Goal: Information Seeking & Learning: Learn about a topic

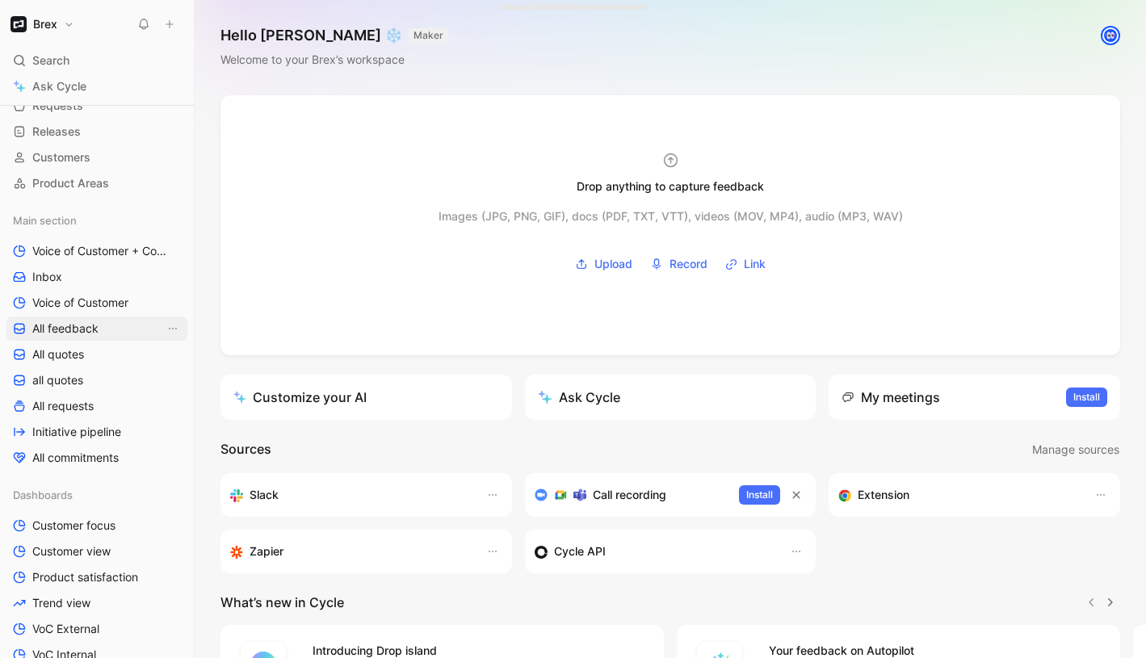
scroll to position [173, 0]
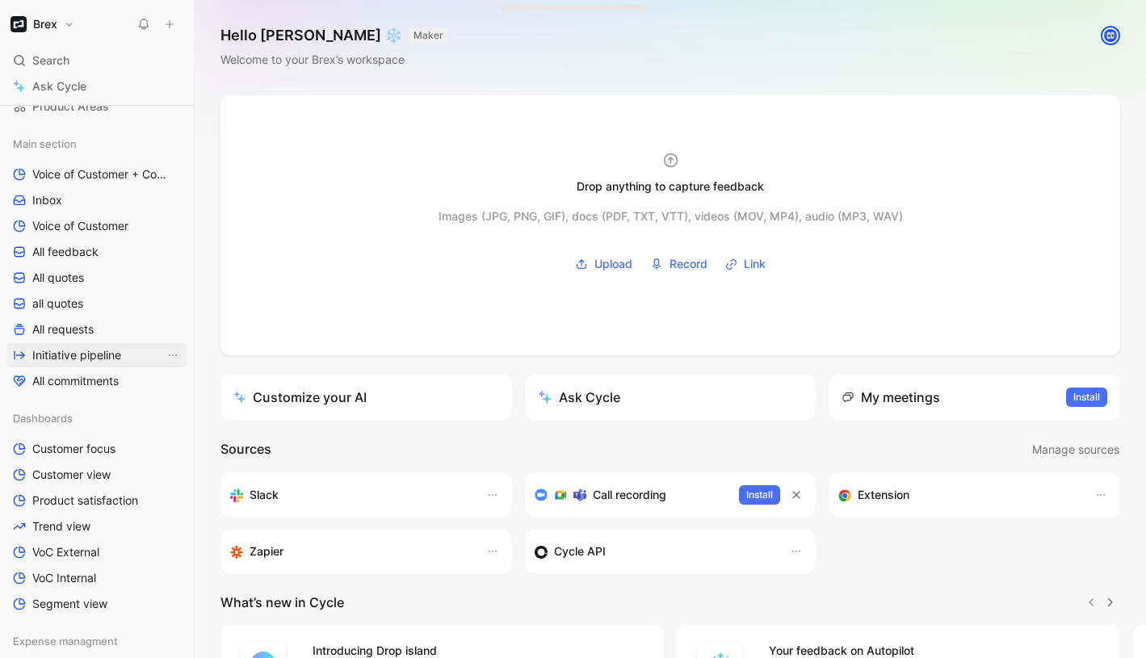
click at [106, 352] on span "Initiative pipeline" at bounding box center [76, 355] width 89 height 16
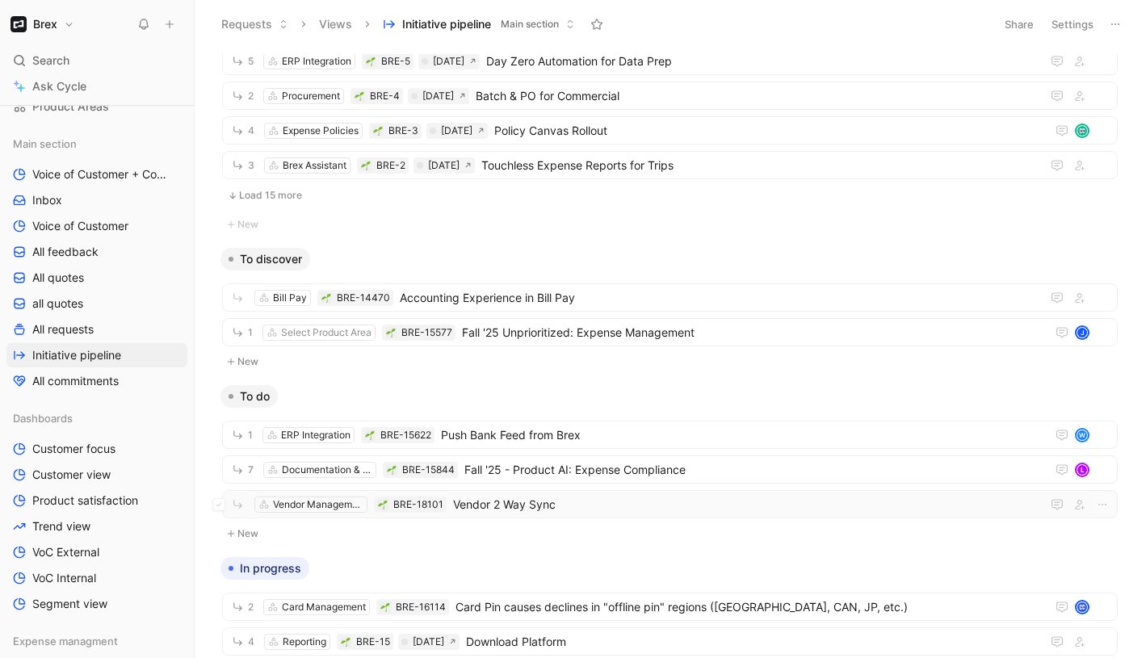
scroll to position [534, 0]
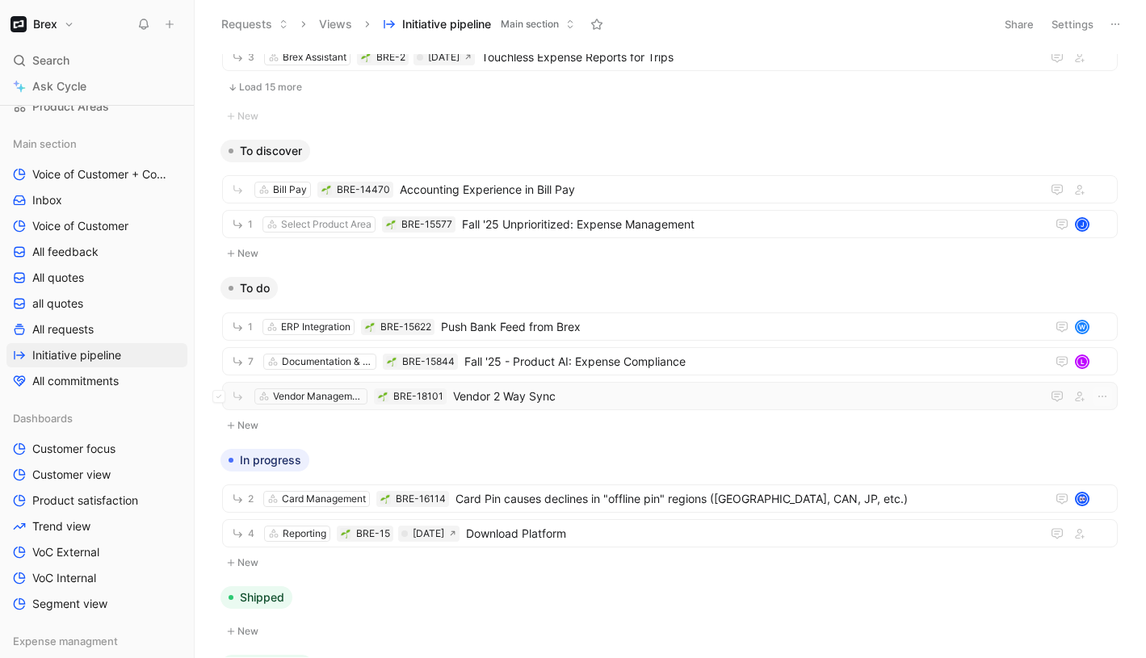
click at [561, 397] on span "Vendor 2 Way Sync" at bounding box center [744, 396] width 582 height 19
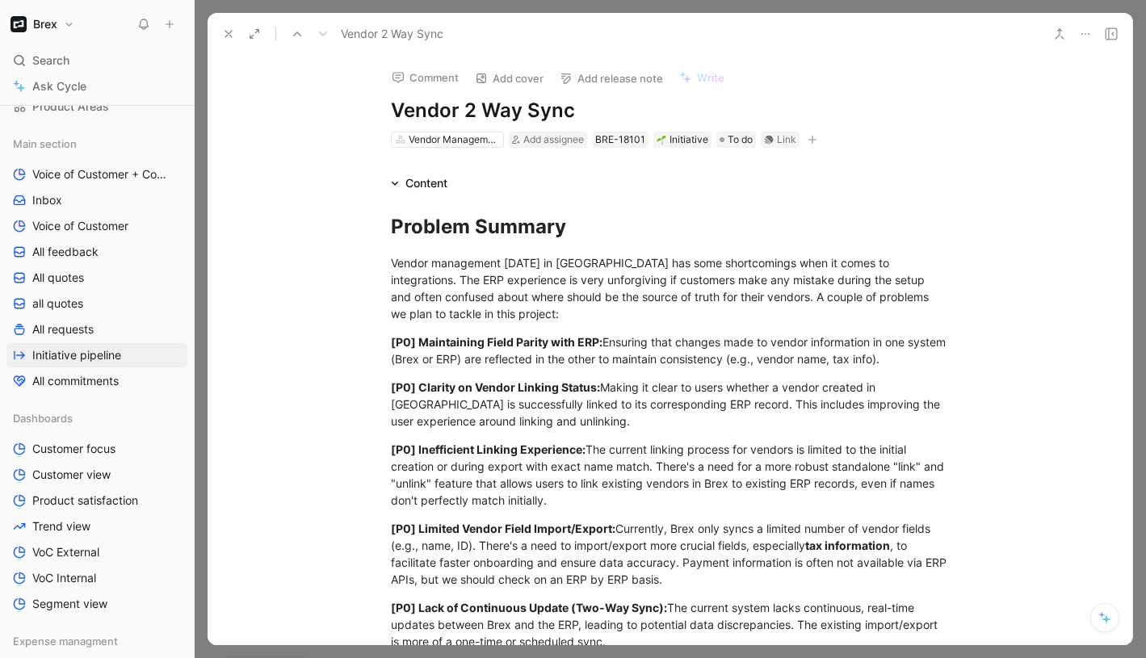
click at [225, 31] on use at bounding box center [228, 34] width 6 height 6
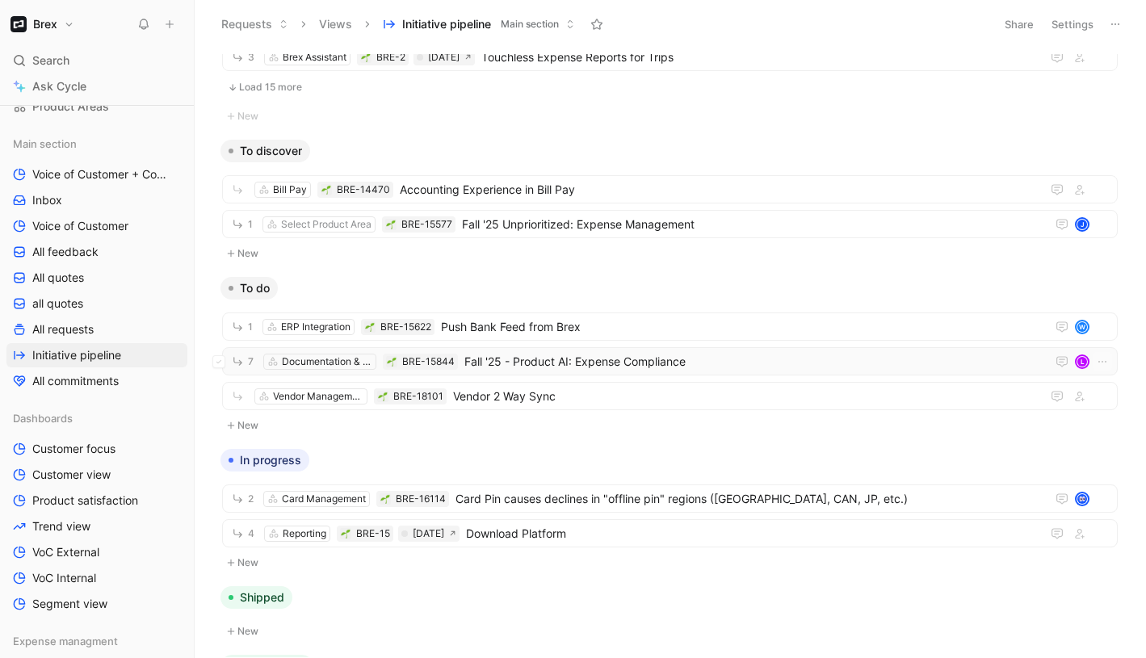
click at [544, 356] on span "Fall '25 - Product AI: Expense Compliance" at bounding box center [751, 361] width 575 height 19
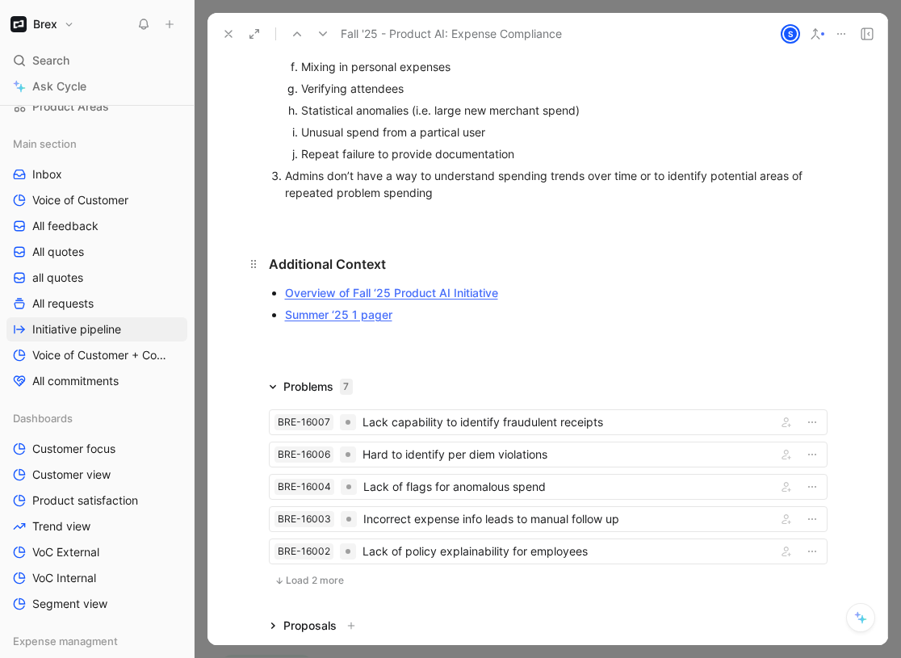
scroll to position [775, 0]
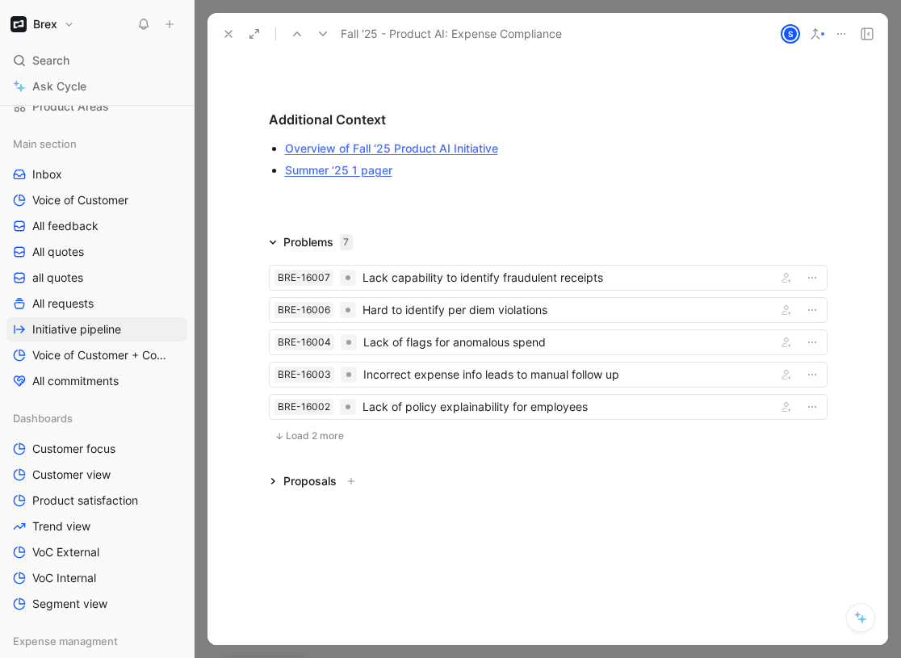
click at [330, 439] on span "Load 2 more" at bounding box center [315, 436] width 58 height 13
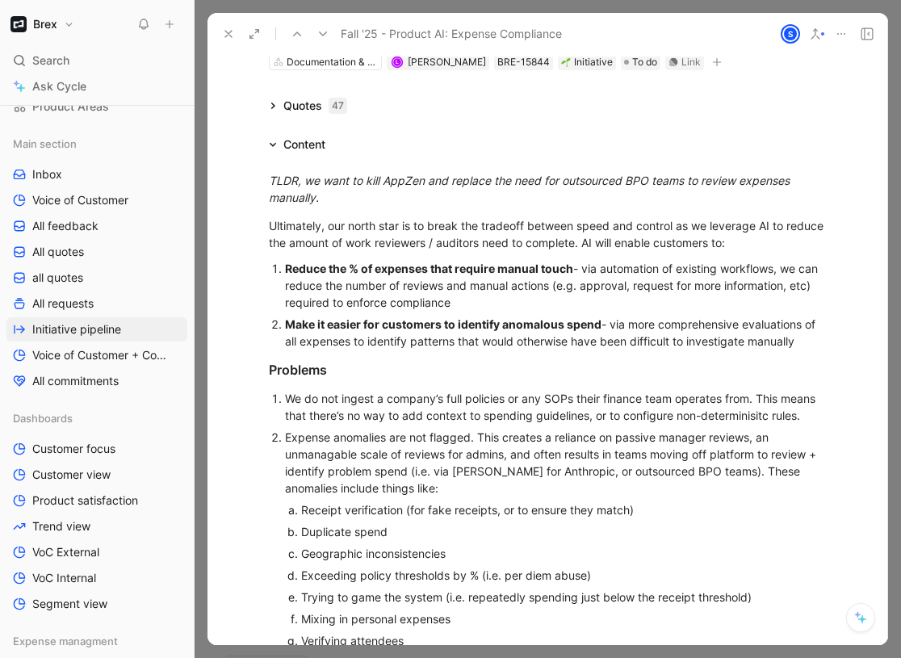
scroll to position [0, 0]
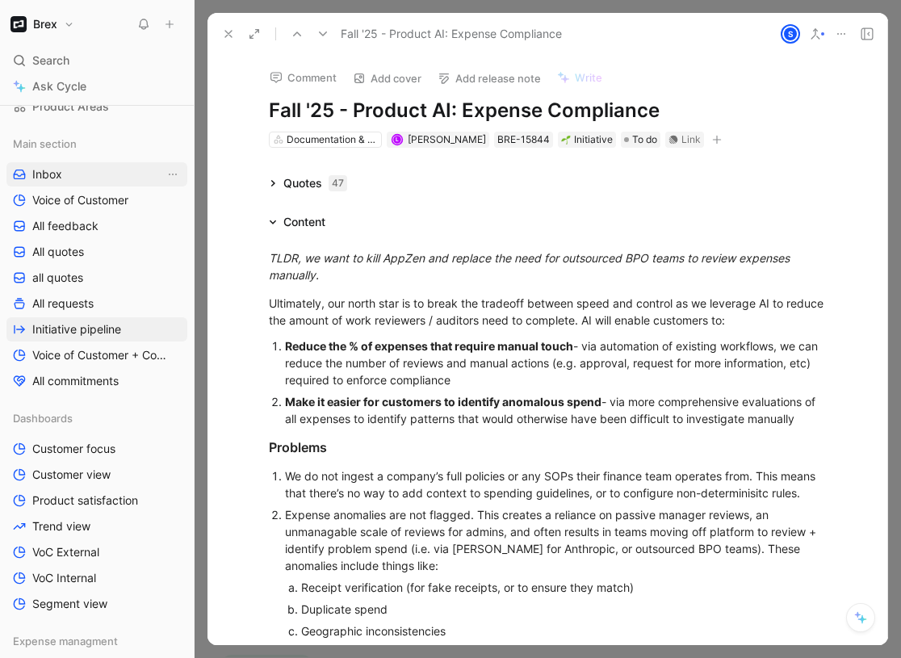
click at [69, 179] on link "Inbox" at bounding box center [96, 174] width 181 height 24
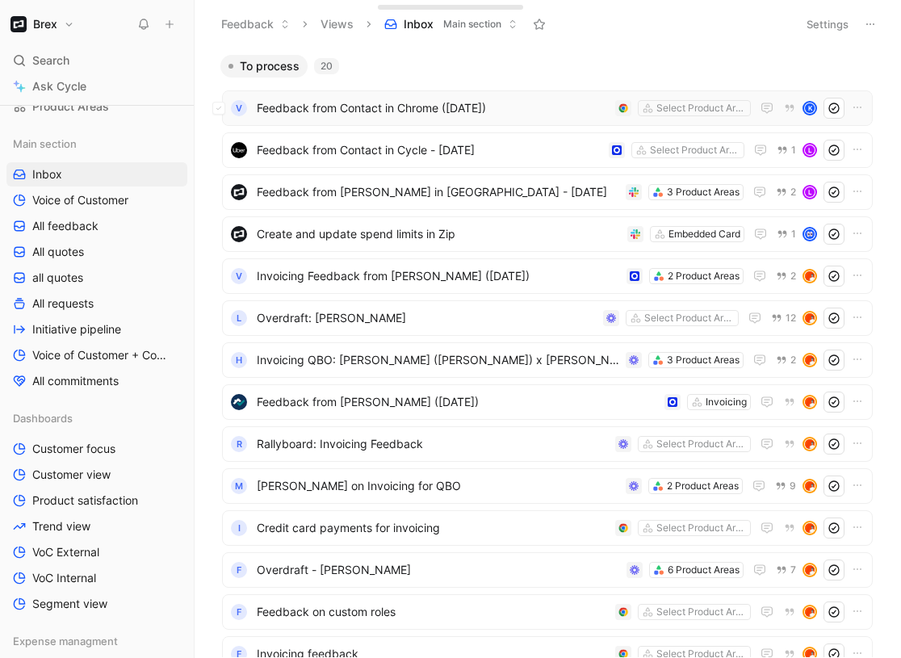
click at [422, 103] on span "Feedback from Contact in Chrome ([DATE])" at bounding box center [433, 108] width 352 height 19
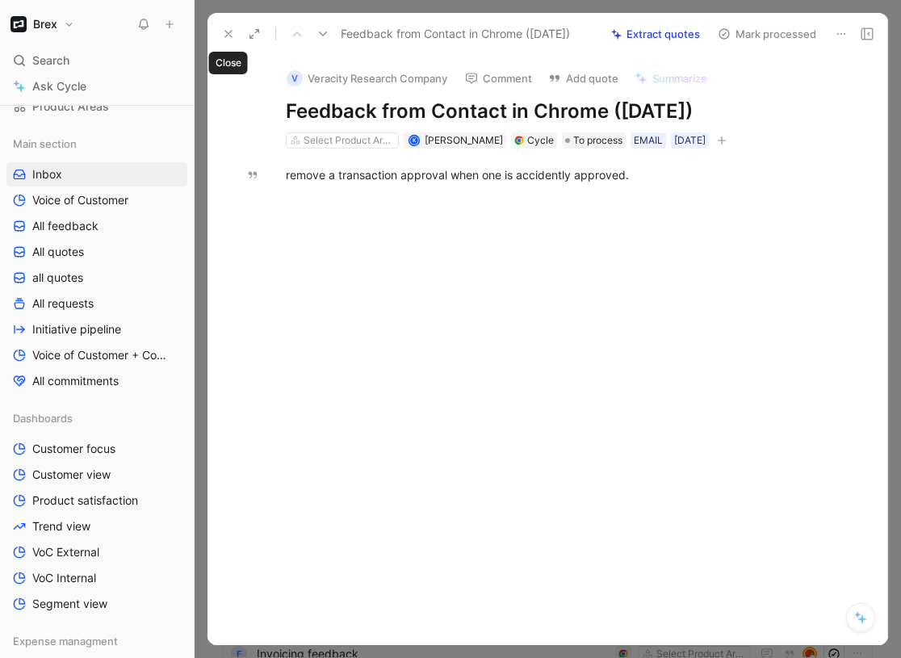
click at [226, 33] on icon at bounding box center [228, 33] width 13 height 13
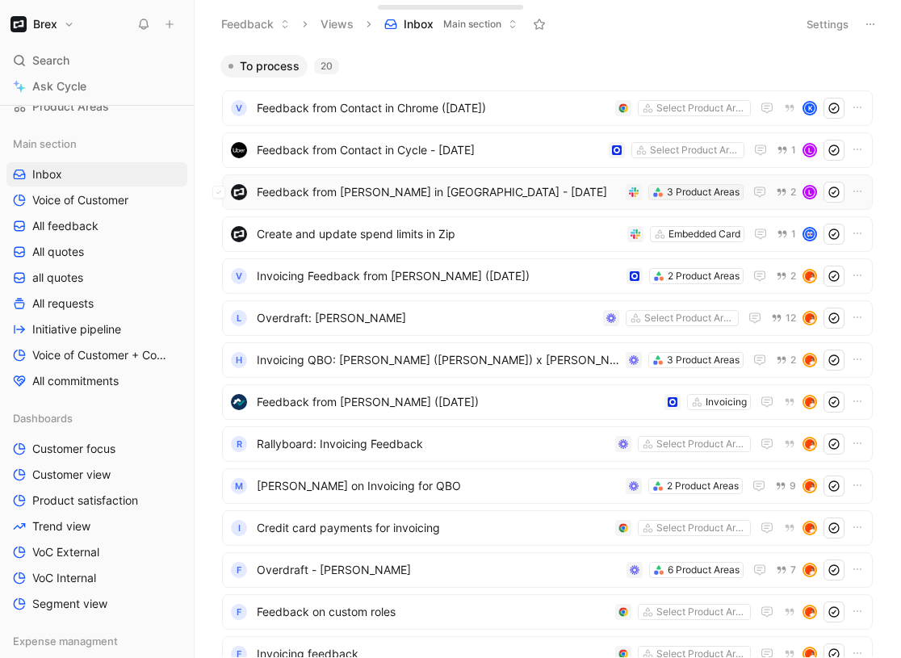
click at [668, 197] on div "3 Product Areas" at bounding box center [703, 192] width 73 height 16
click at [488, 107] on span "Feedback from Contact in Chrome ([DATE])" at bounding box center [433, 108] width 352 height 19
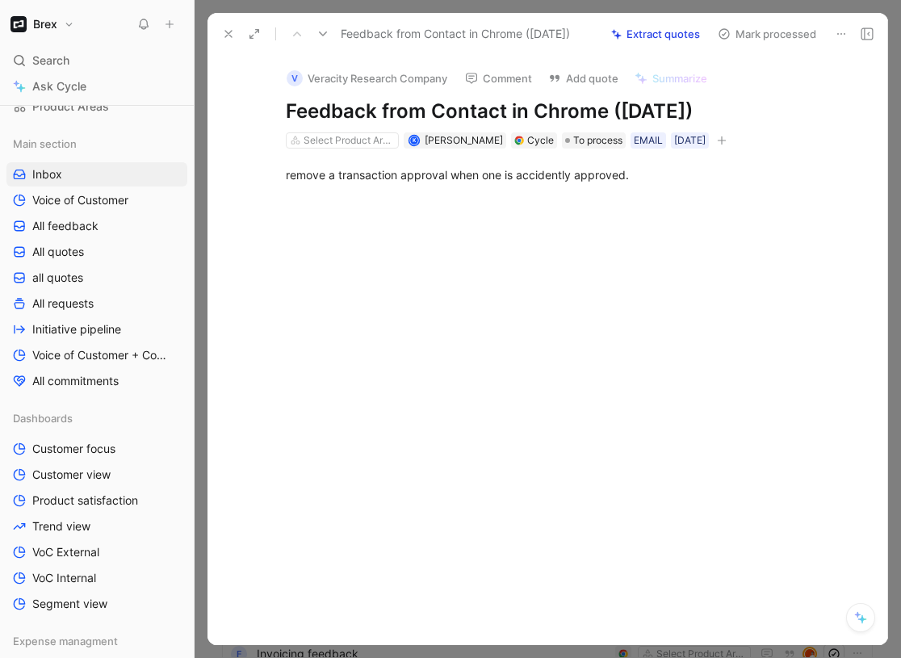
click at [219, 32] on button at bounding box center [228, 34] width 23 height 23
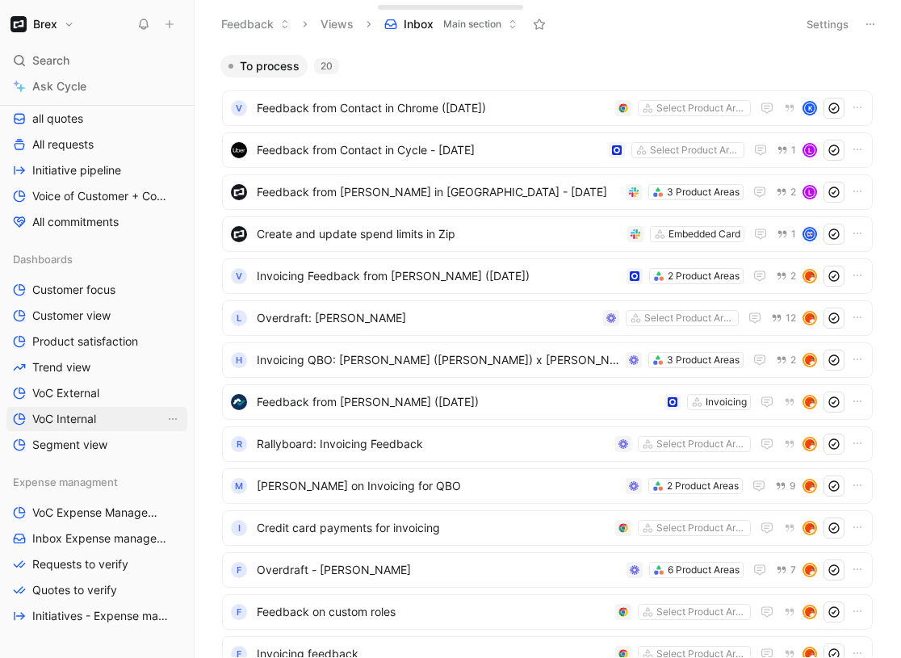
scroll to position [396, 0]
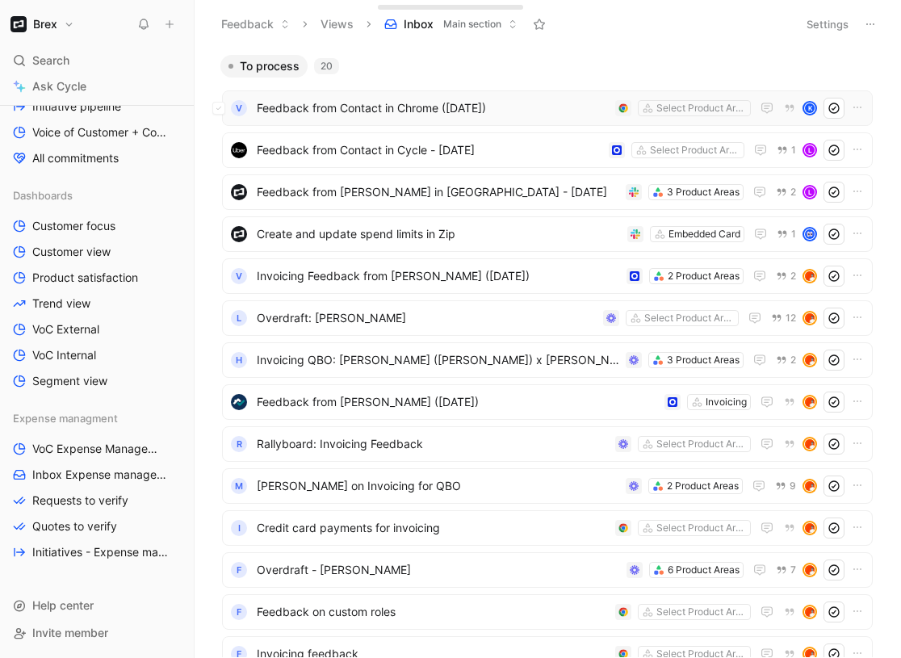
click at [375, 110] on span "Feedback from Contact in Chrome ([DATE])" at bounding box center [433, 108] width 352 height 19
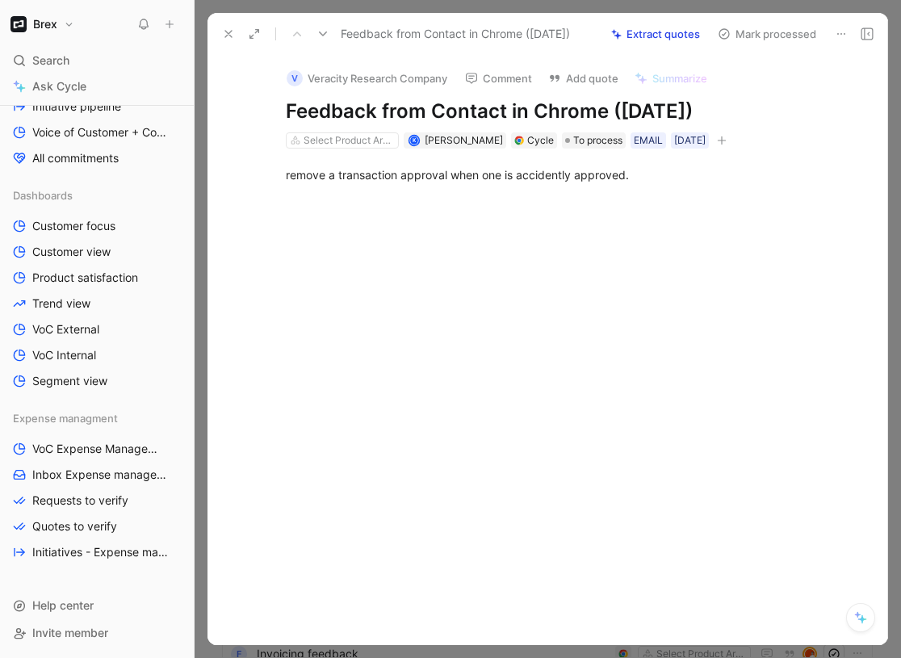
click at [232, 30] on icon at bounding box center [228, 33] width 13 height 13
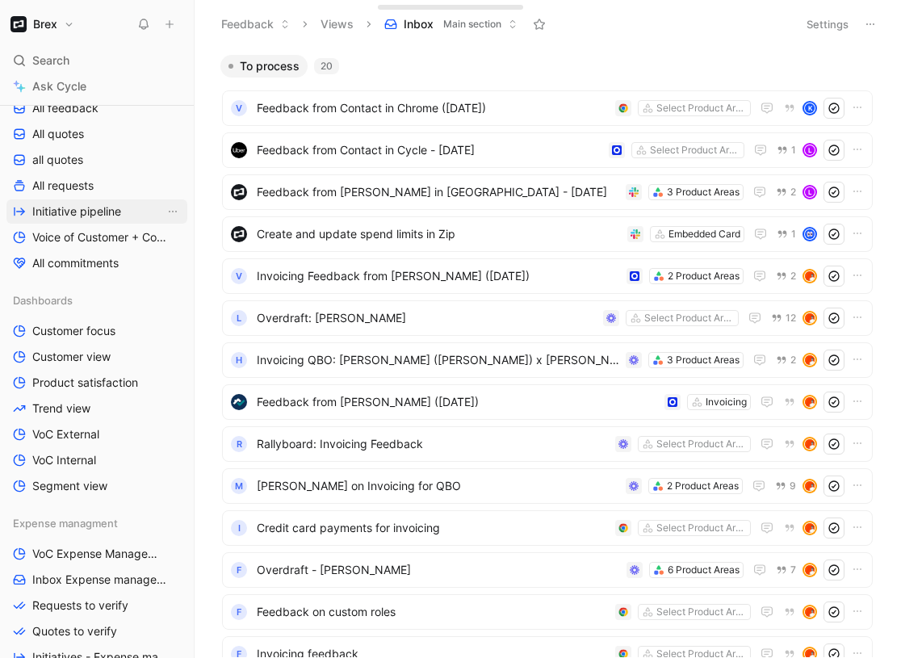
scroll to position [396, 0]
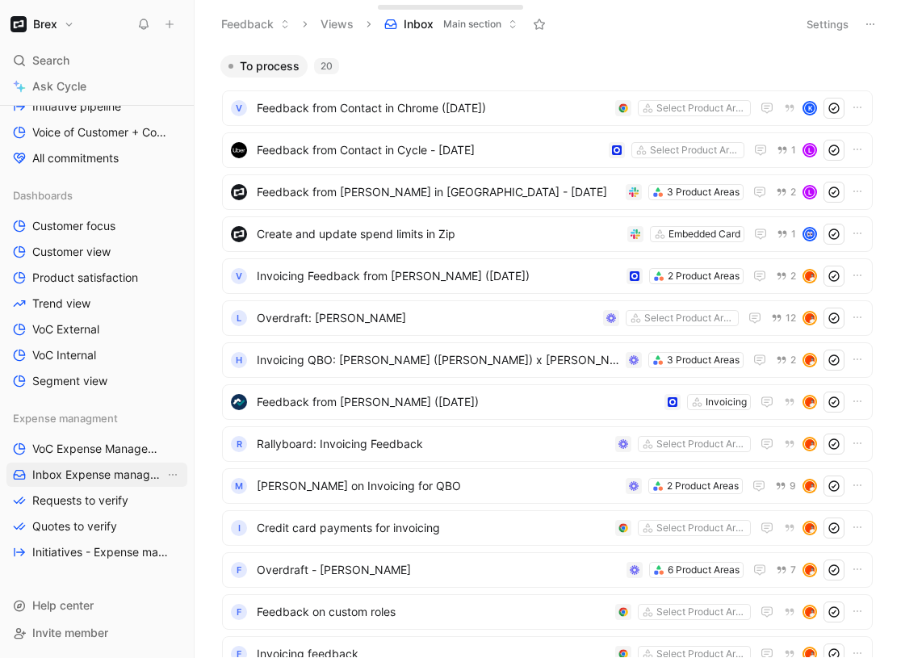
click at [98, 468] on span "Inbox Expense management" at bounding box center [98, 475] width 132 height 16
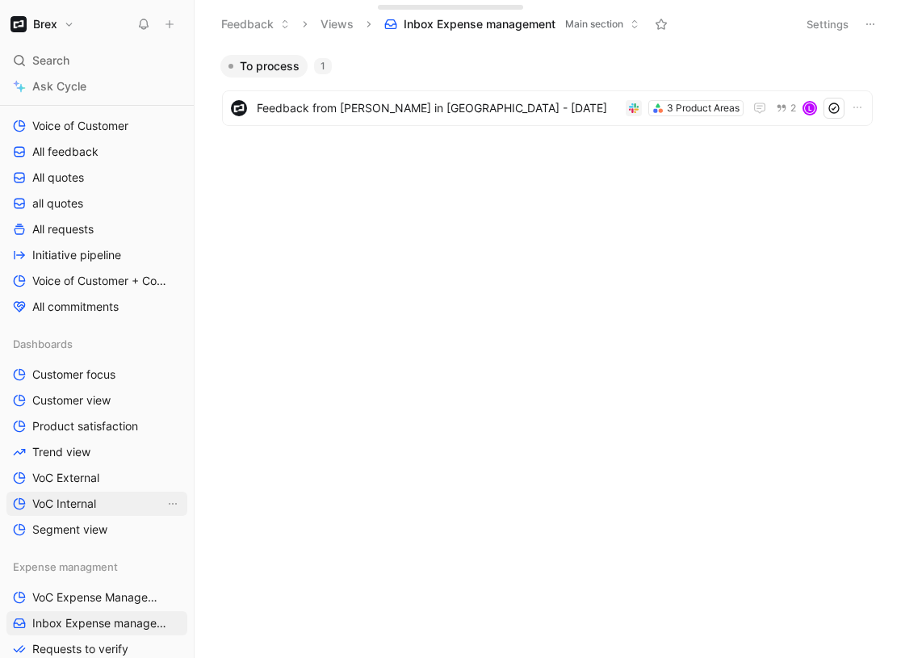
scroll to position [235, 0]
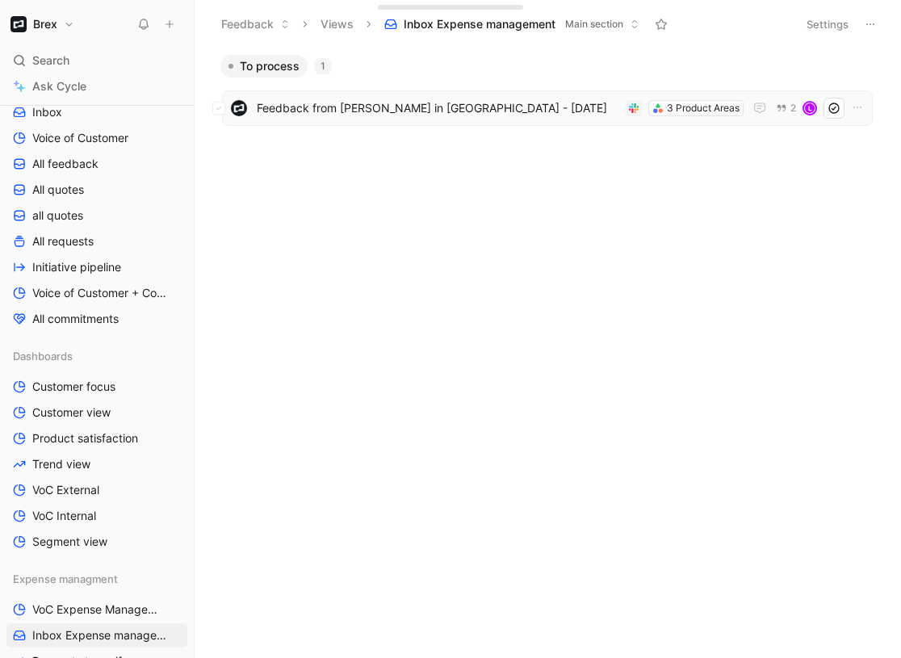
click at [303, 116] on span "Feedback from [PERSON_NAME] in [GEOGRAPHIC_DATA] - [DATE]" at bounding box center [438, 108] width 363 height 19
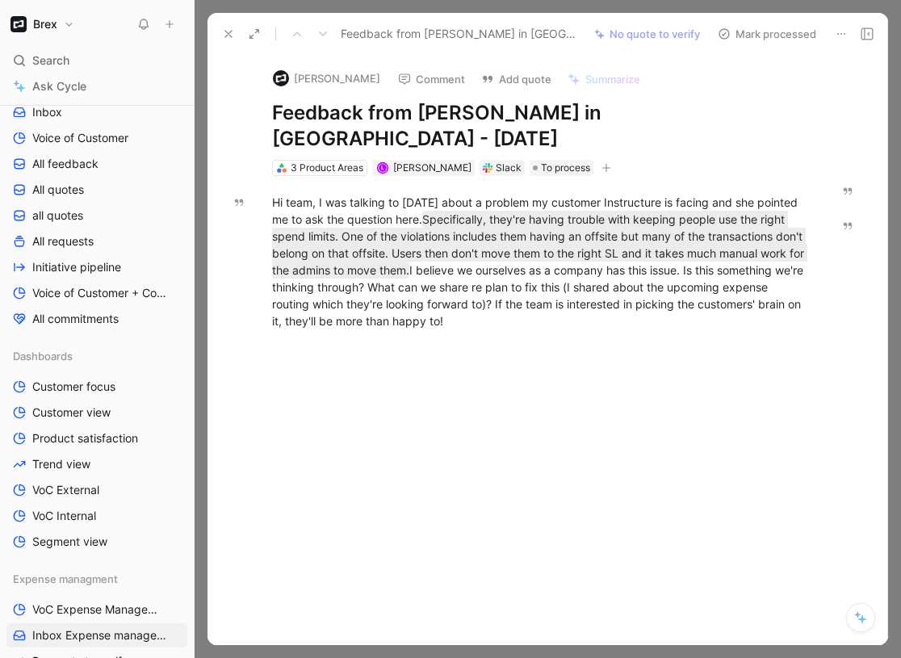
click at [219, 41] on button at bounding box center [228, 34] width 23 height 23
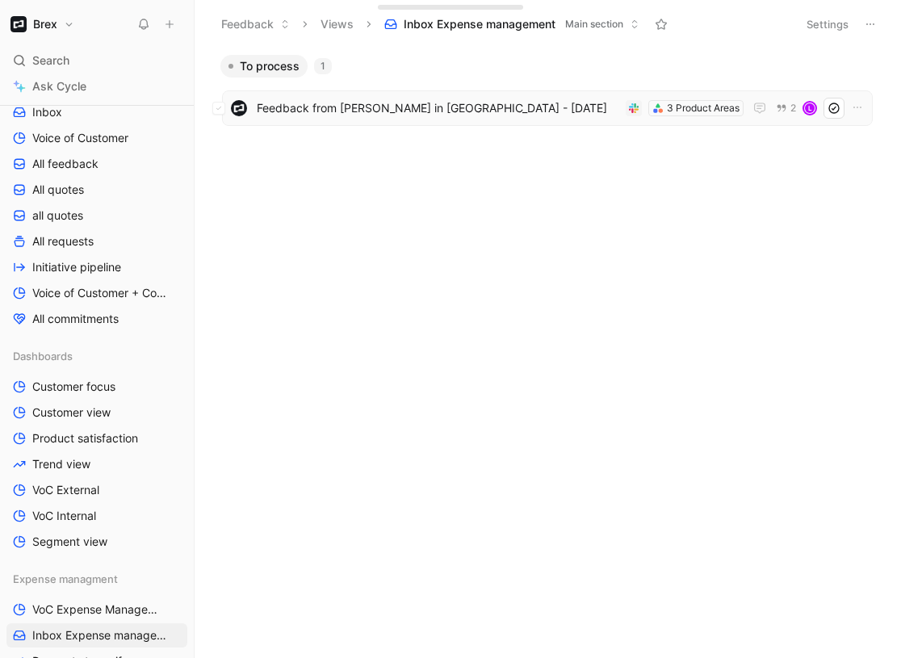
click at [394, 111] on span "Feedback from [PERSON_NAME] in [GEOGRAPHIC_DATA] - [DATE]" at bounding box center [438, 108] width 363 height 19
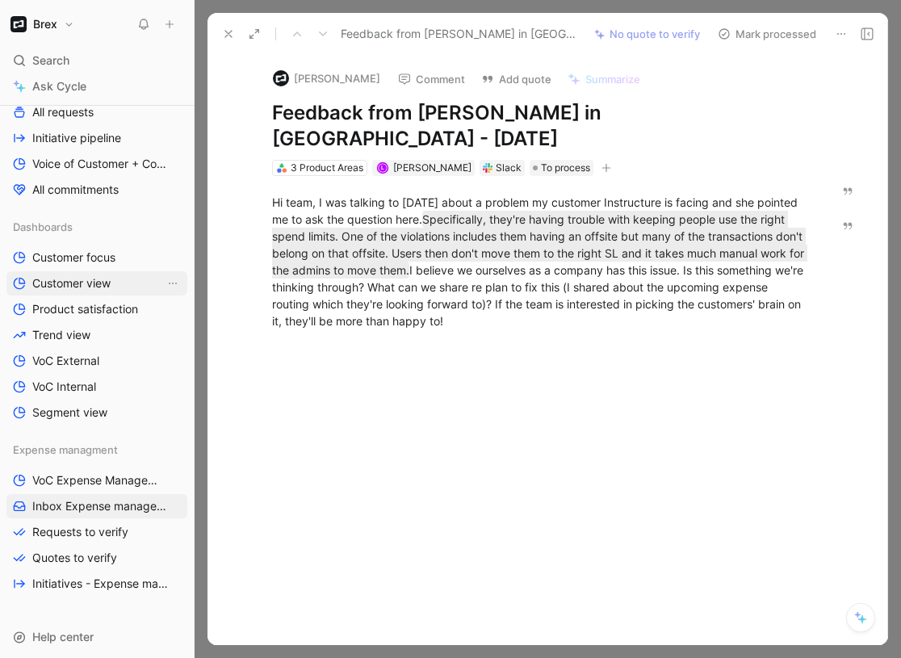
scroll to position [396, 0]
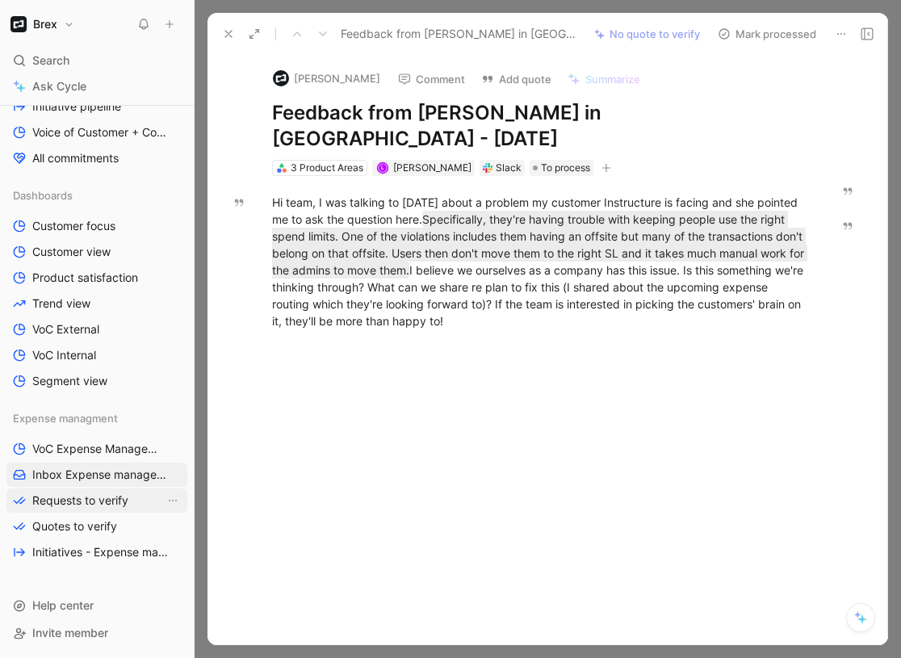
click at [87, 498] on span "Requests to verify" at bounding box center [80, 501] width 96 height 16
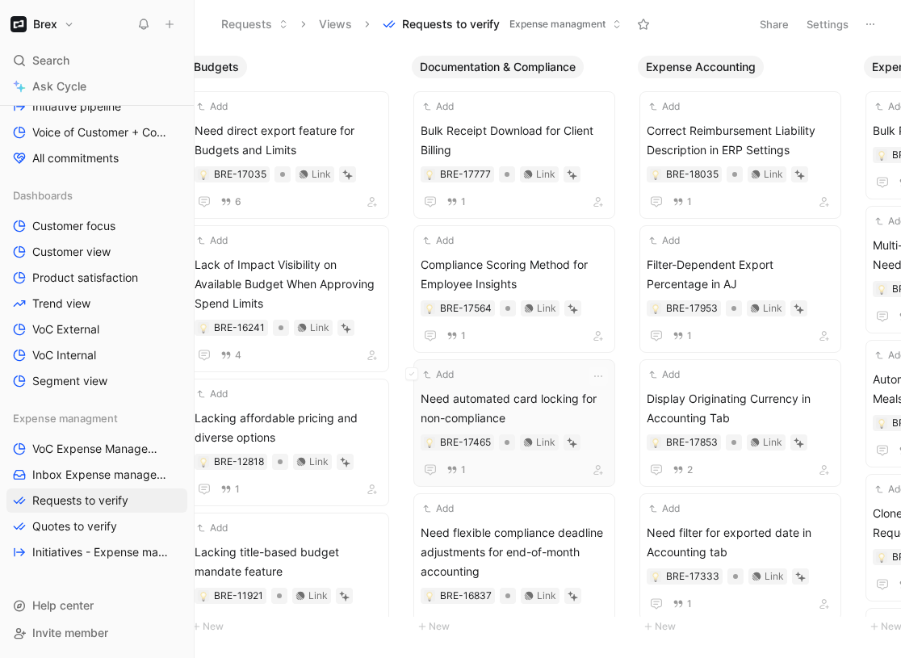
click at [473, 406] on span "Need automated card locking for non-compliance" at bounding box center [514, 408] width 187 height 39
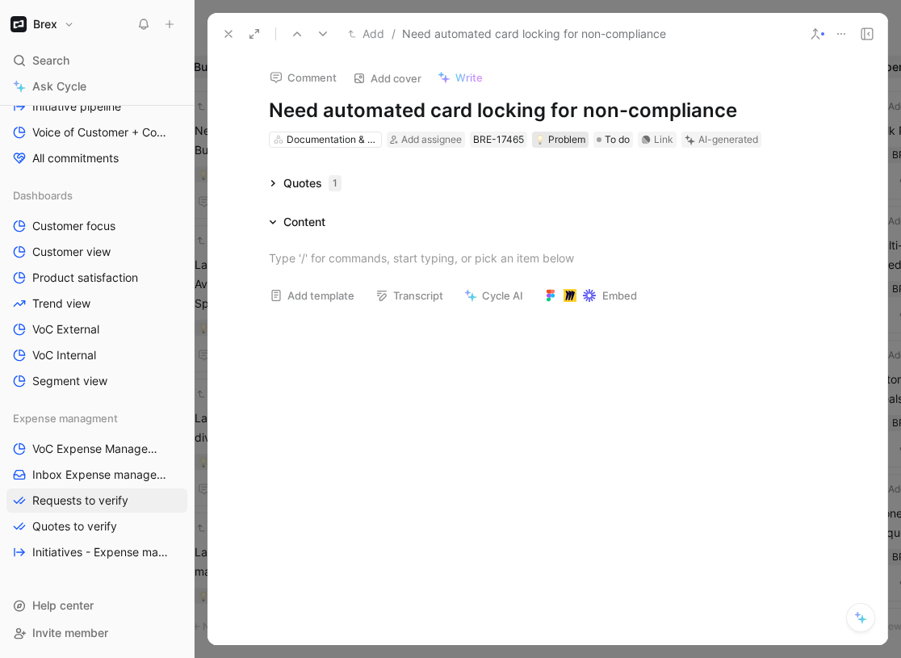
click at [563, 141] on div "Problem" at bounding box center [561, 140] width 50 height 16
click at [234, 40] on icon at bounding box center [228, 33] width 13 height 13
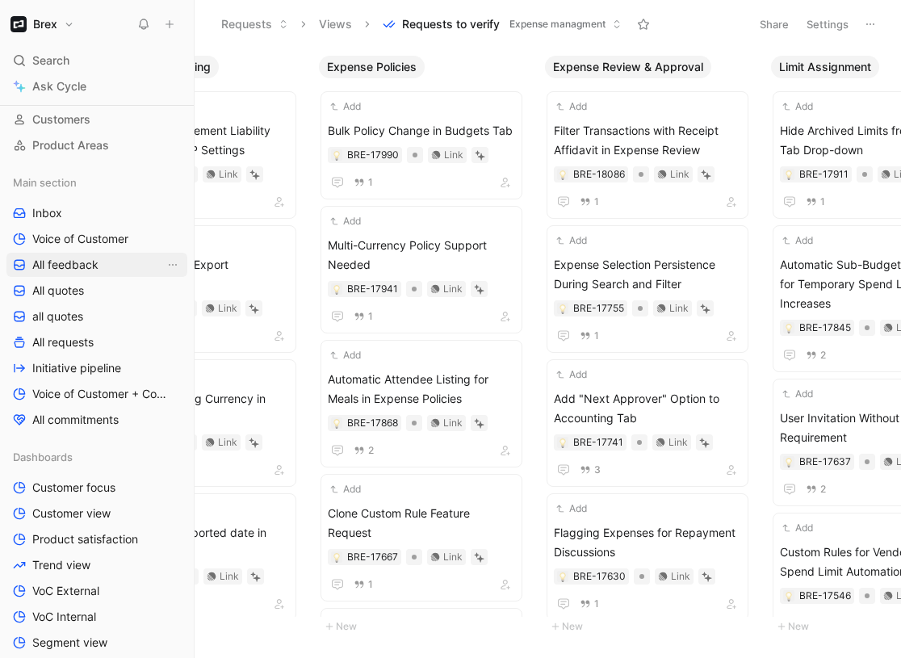
scroll to position [62, 0]
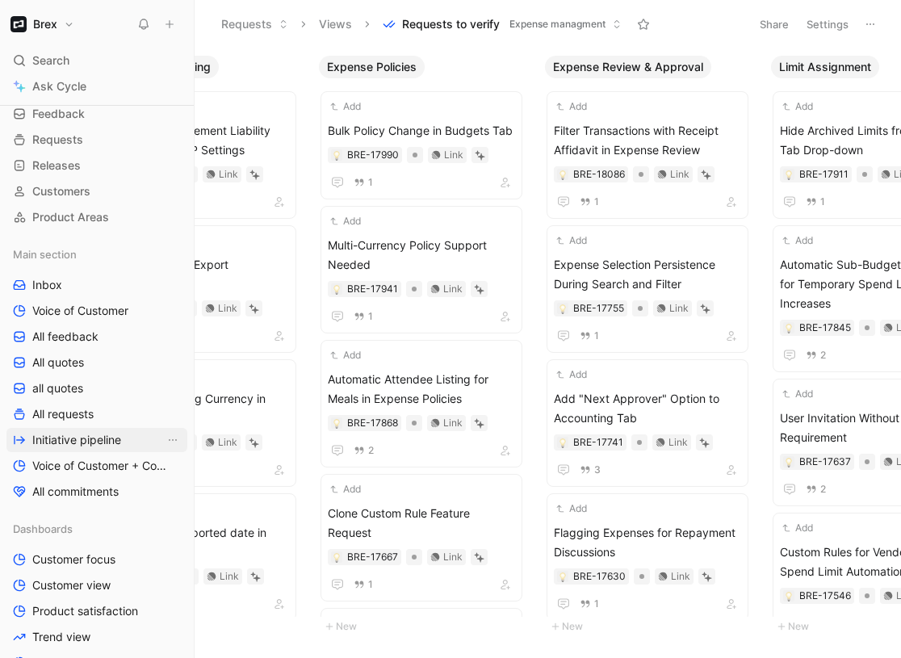
click at [57, 435] on span "Initiative pipeline" at bounding box center [76, 440] width 89 height 16
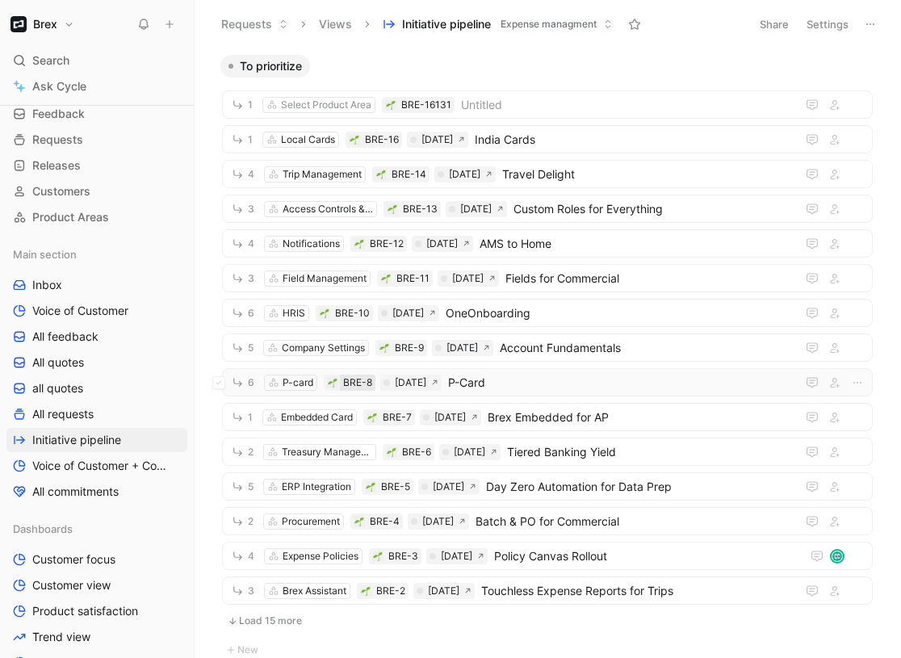
scroll to position [307, 0]
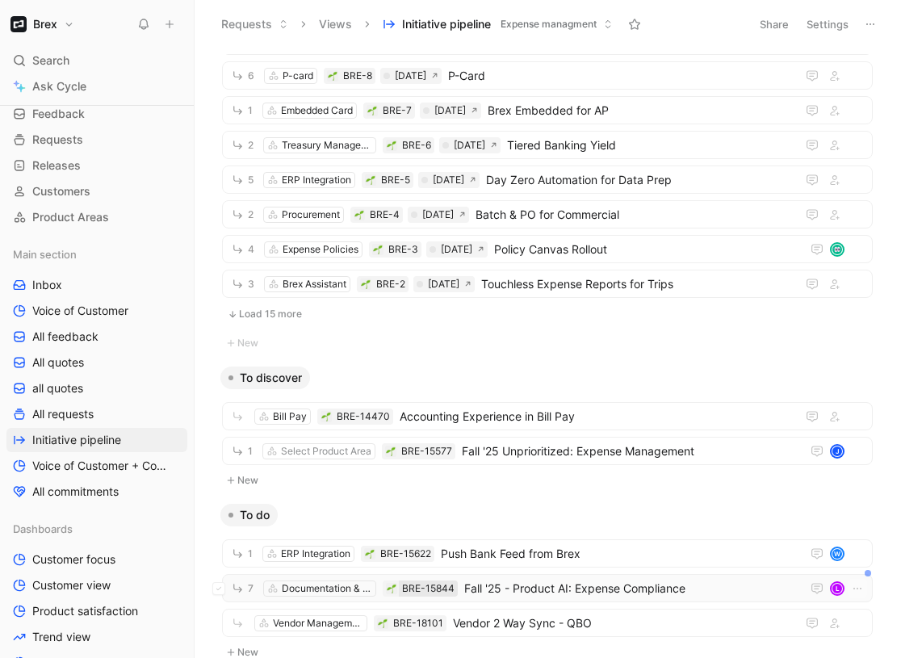
click at [456, 583] on div "BRE-15844" at bounding box center [428, 589] width 59 height 16
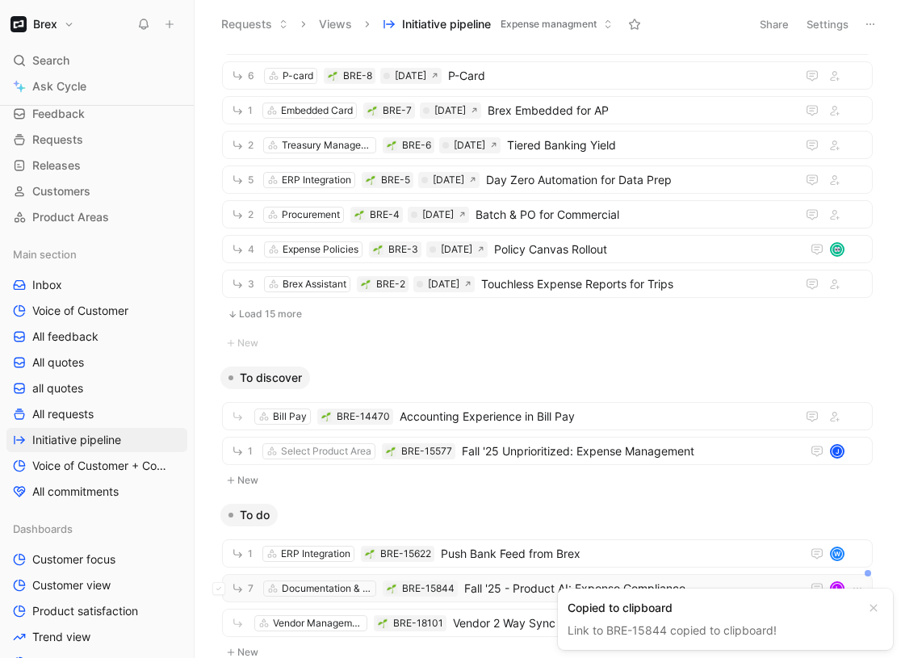
click at [531, 578] on div "7 Documentation & Compliance BRE-15844 Fall '25 - Product AI: Expense Complianc…" at bounding box center [547, 588] width 651 height 28
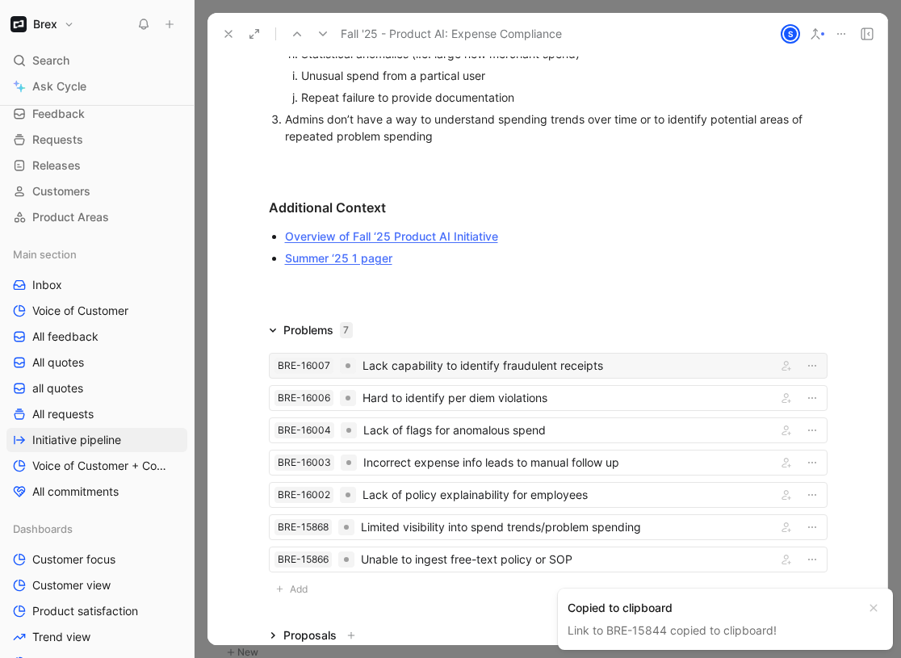
scroll to position [721, 0]
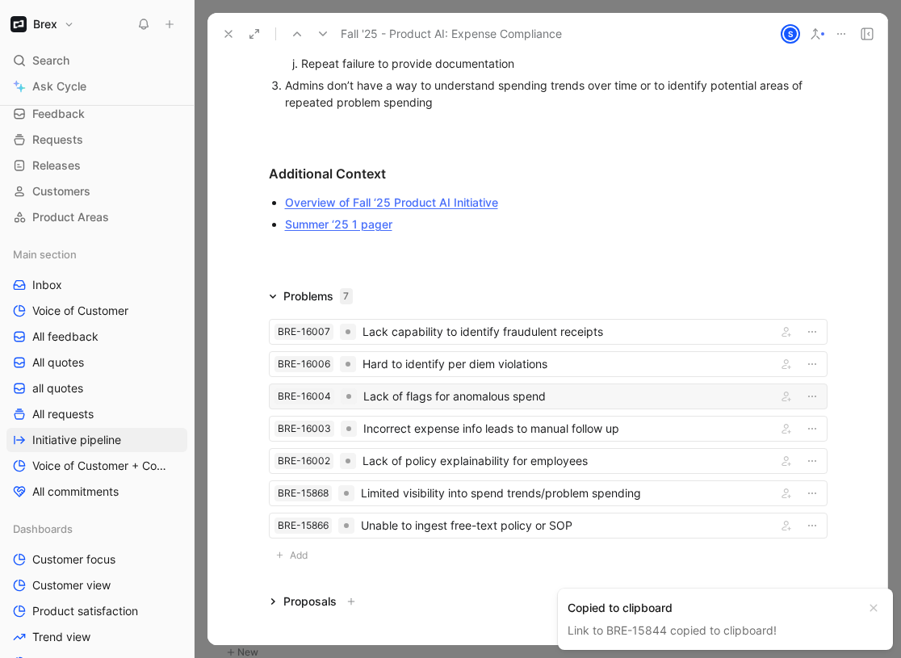
click at [371, 399] on div "Lack of flags for anomalous spend" at bounding box center [567, 396] width 407 height 19
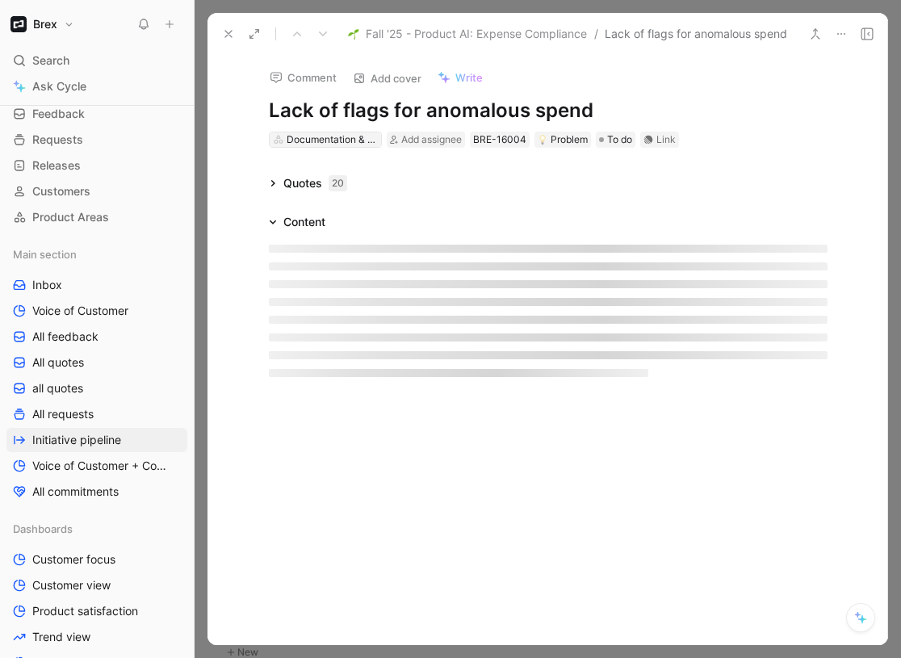
click at [348, 134] on div "Documentation & Compliance" at bounding box center [332, 140] width 90 height 16
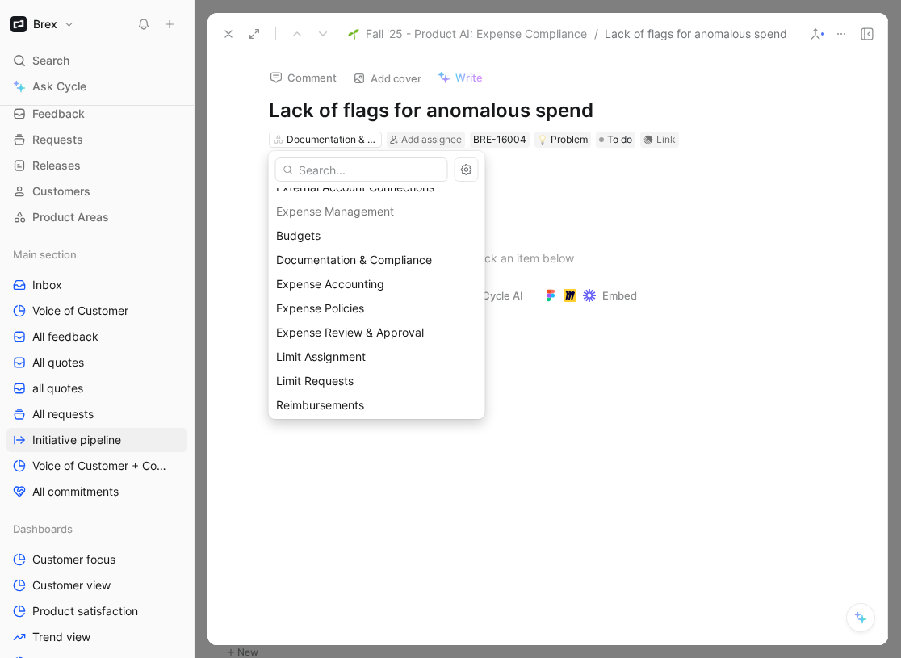
scroll to position [1194, 0]
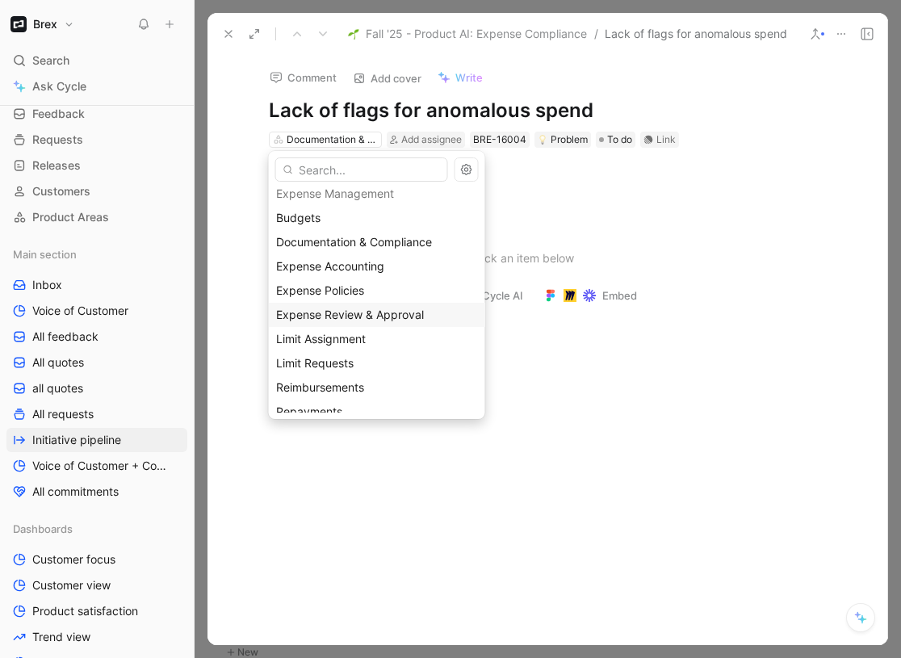
click at [335, 315] on span "Expense Review & Approval" at bounding box center [350, 315] width 148 height 14
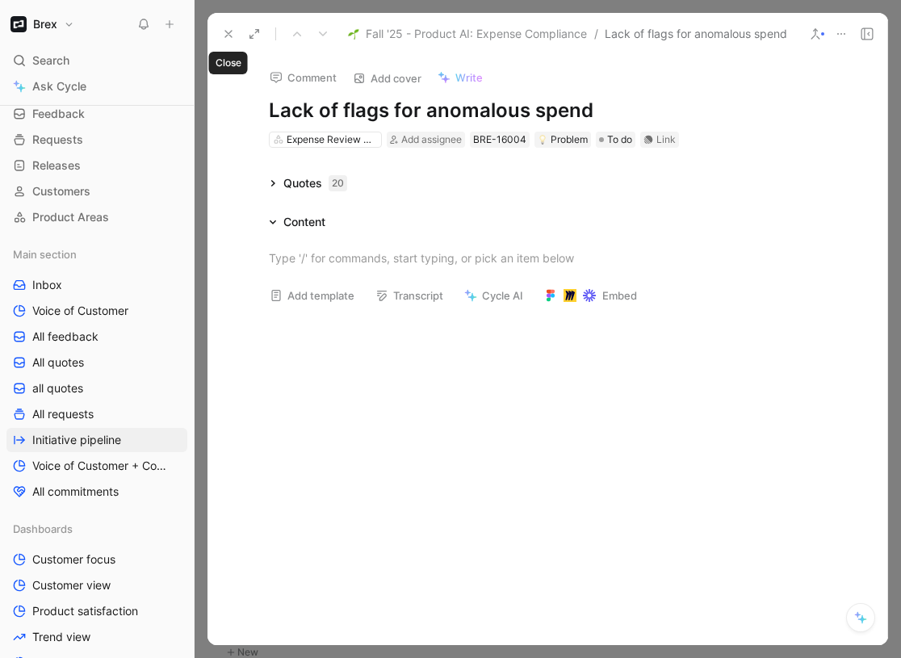
click at [225, 34] on icon at bounding box center [228, 33] width 13 height 13
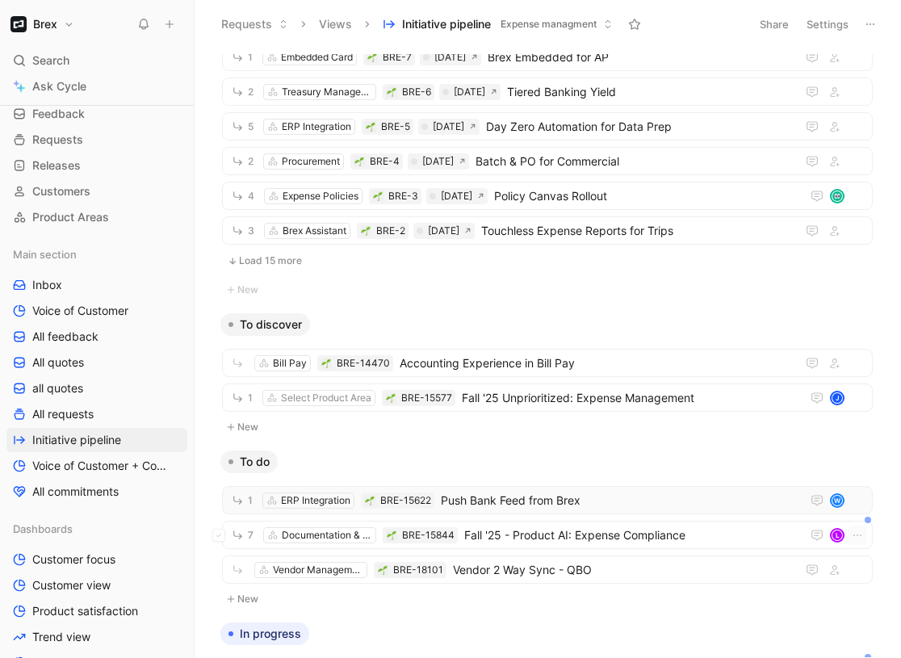
scroll to position [366, 0]
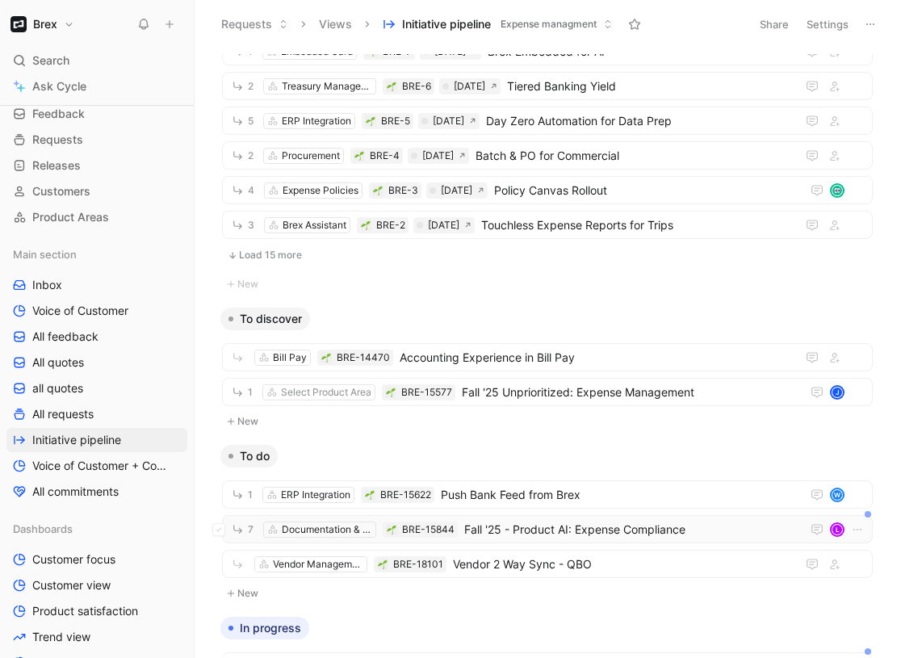
click at [494, 536] on span "Fall '25 - Product AI: Expense Compliance" at bounding box center [629, 529] width 330 height 19
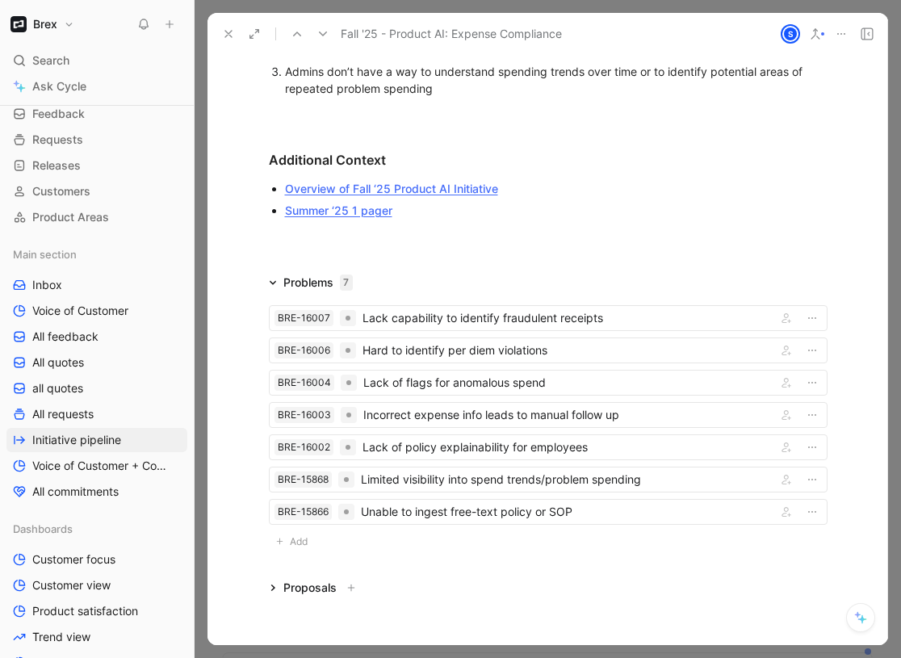
scroll to position [803, 0]
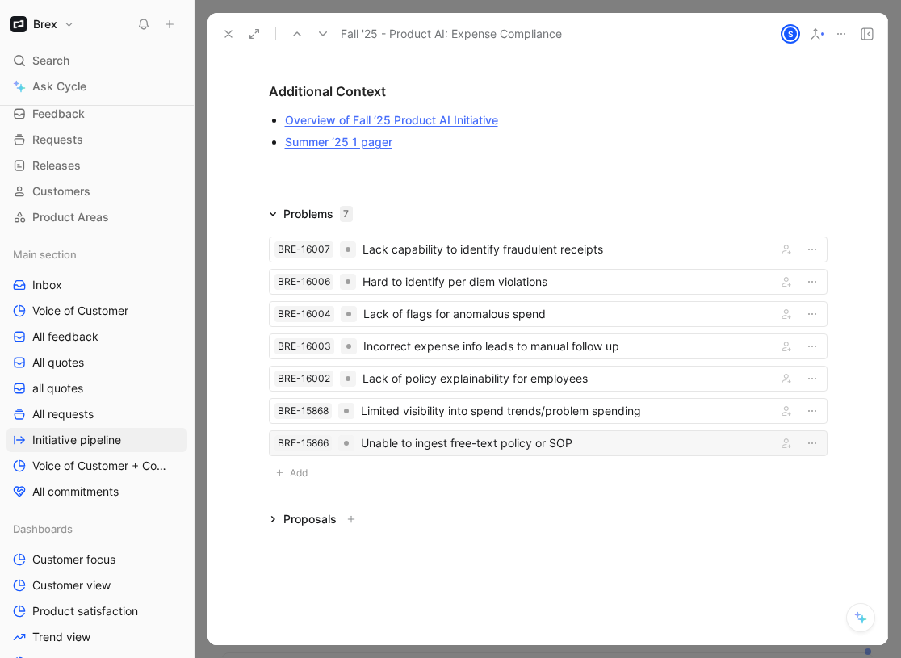
click at [397, 440] on div "Unable to ingest free-text policy or SOP" at bounding box center [566, 443] width 410 height 19
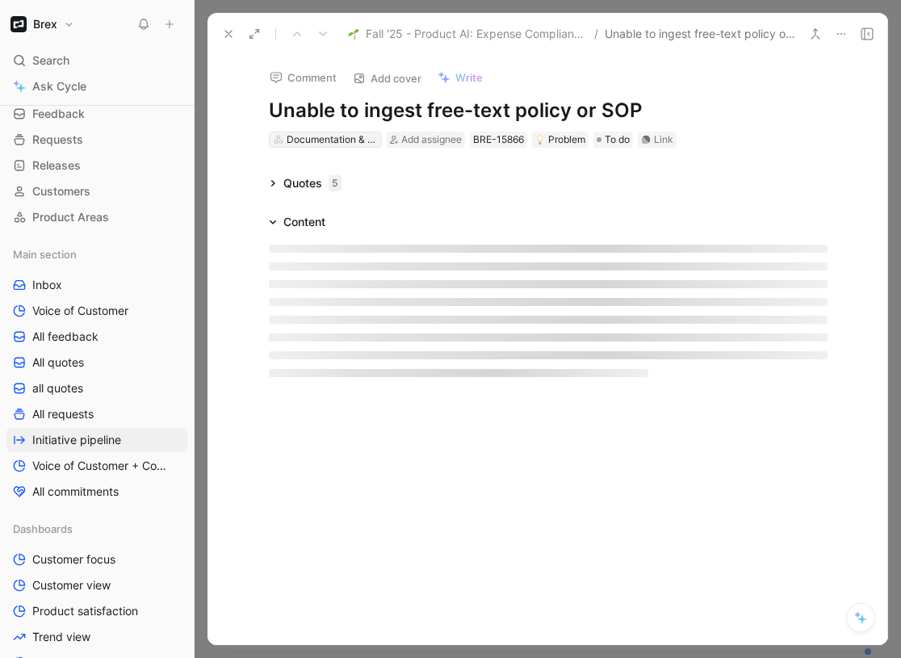
click at [309, 142] on div "Documentation & Compliance" at bounding box center [332, 140] width 90 height 16
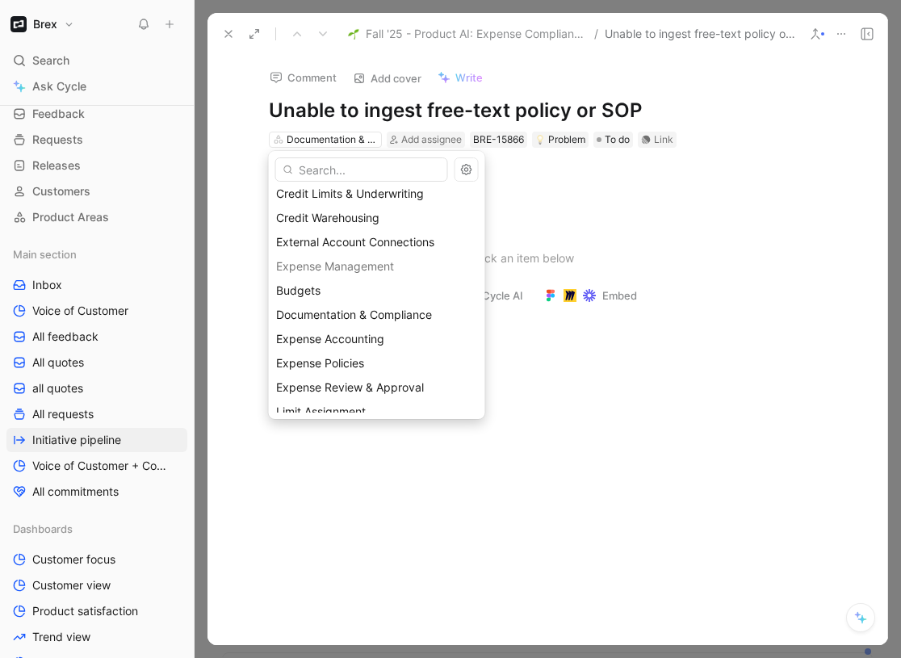
scroll to position [1118, 0]
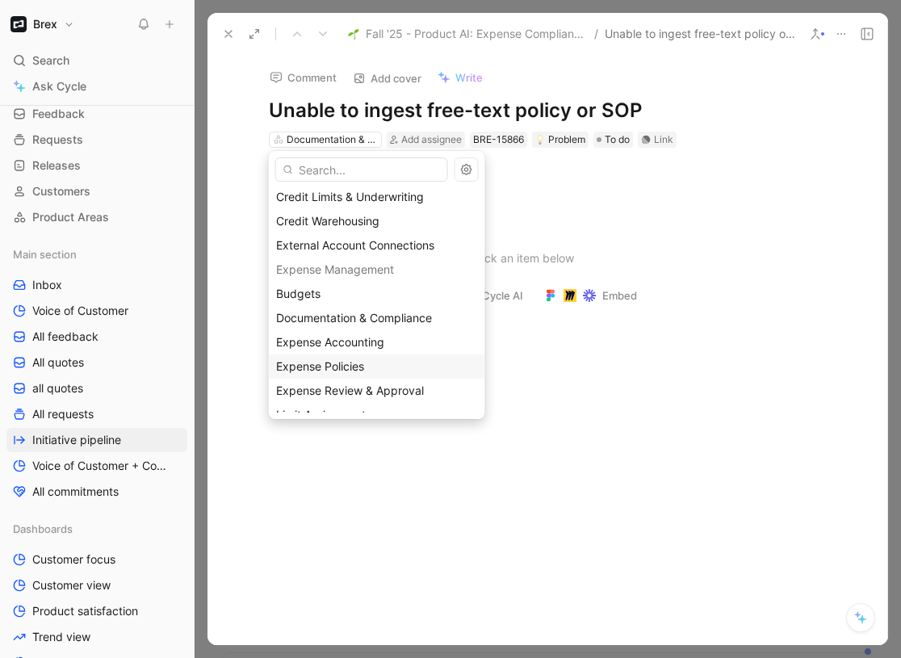
click at [355, 368] on span "Expense Policies" at bounding box center [320, 366] width 88 height 14
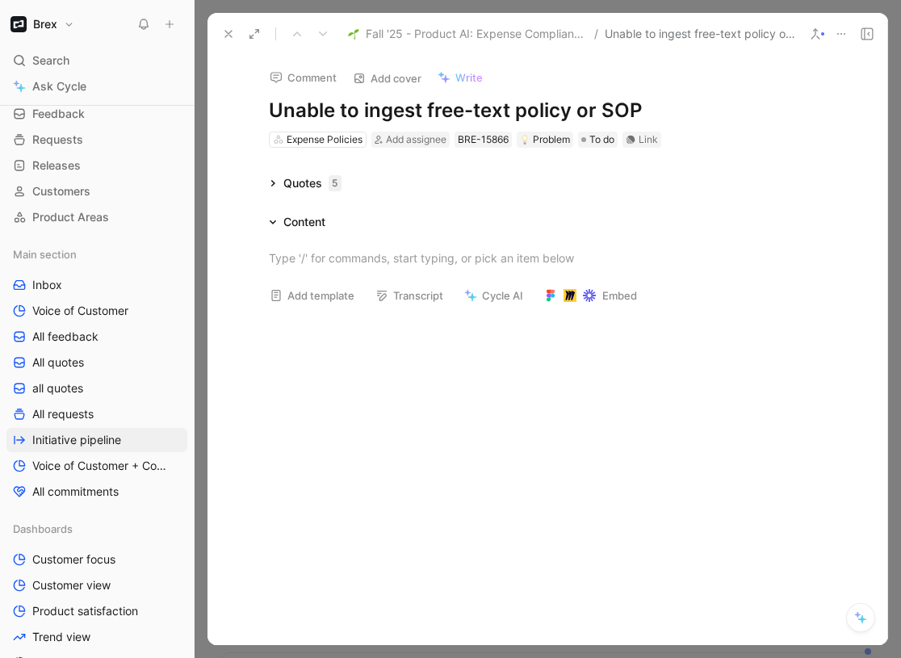
click at [481, 38] on span "Fall '25 - Product AI: Expense Compliance" at bounding box center [476, 33] width 221 height 19
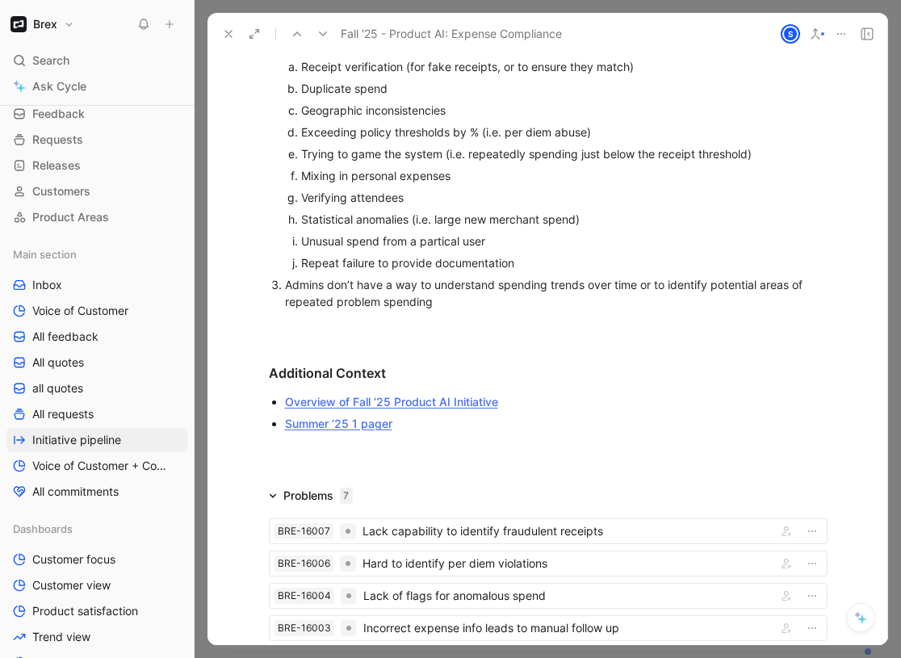
scroll to position [842, 0]
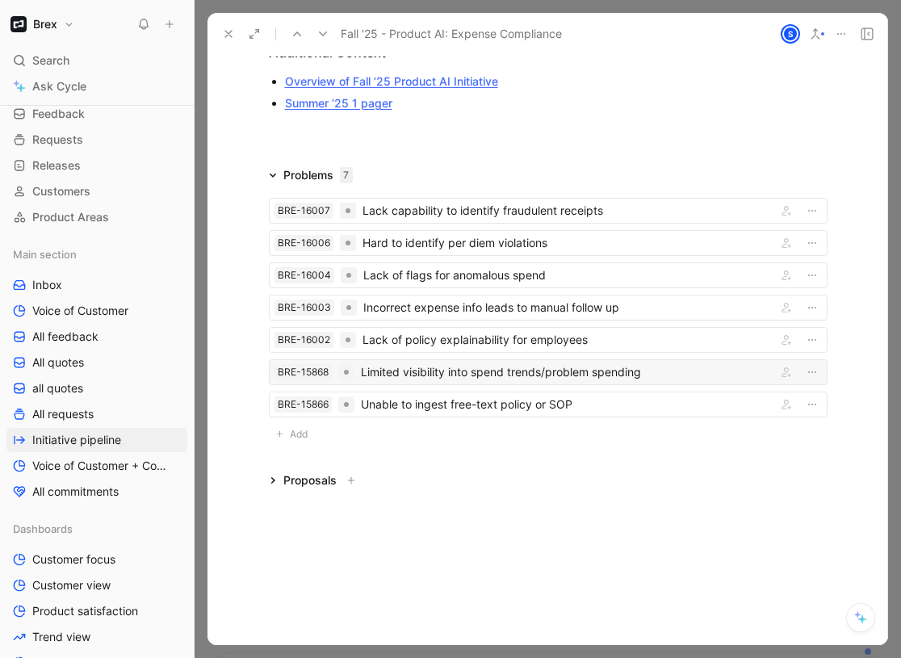
click at [393, 376] on div "Limited visibility into spend trends/problem spending" at bounding box center [566, 372] width 410 height 19
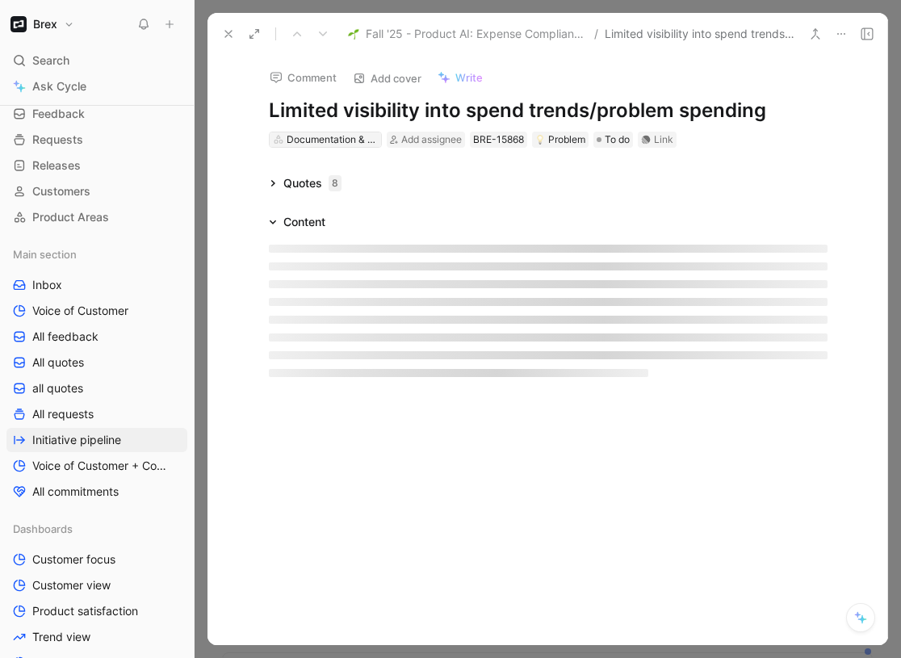
click at [348, 138] on div "Documentation & Compliance" at bounding box center [332, 140] width 90 height 16
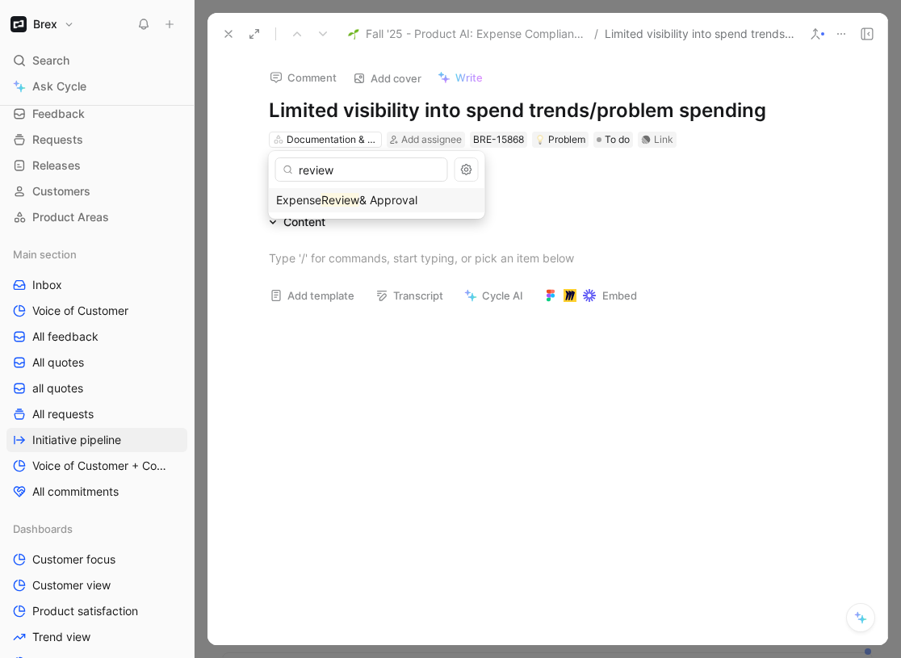
type input "review"
click at [372, 204] on span "& Approval" at bounding box center [388, 200] width 58 height 14
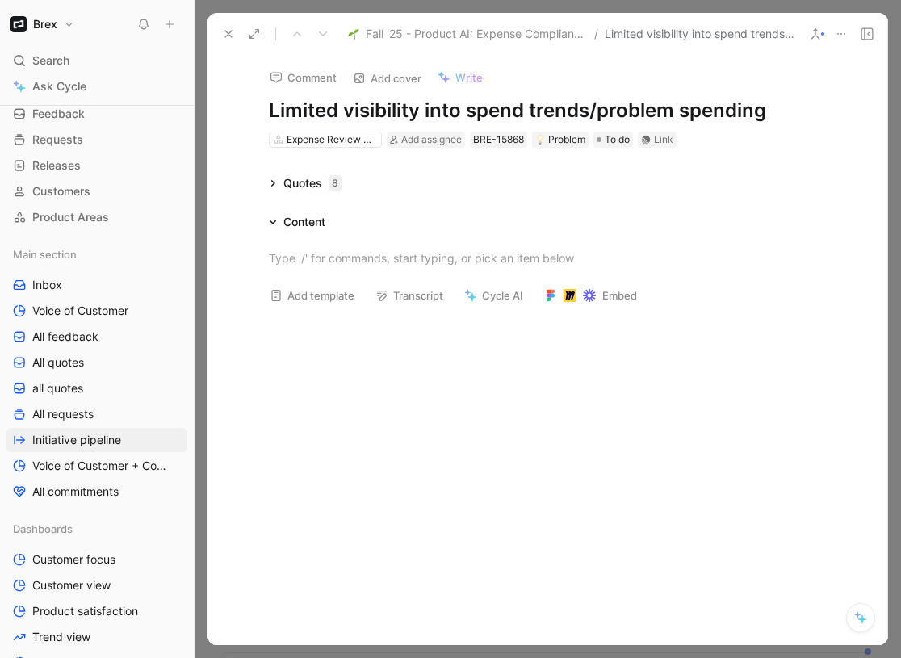
click at [401, 40] on span "Fall '25 - Product AI: Expense Compliance" at bounding box center [476, 33] width 221 height 19
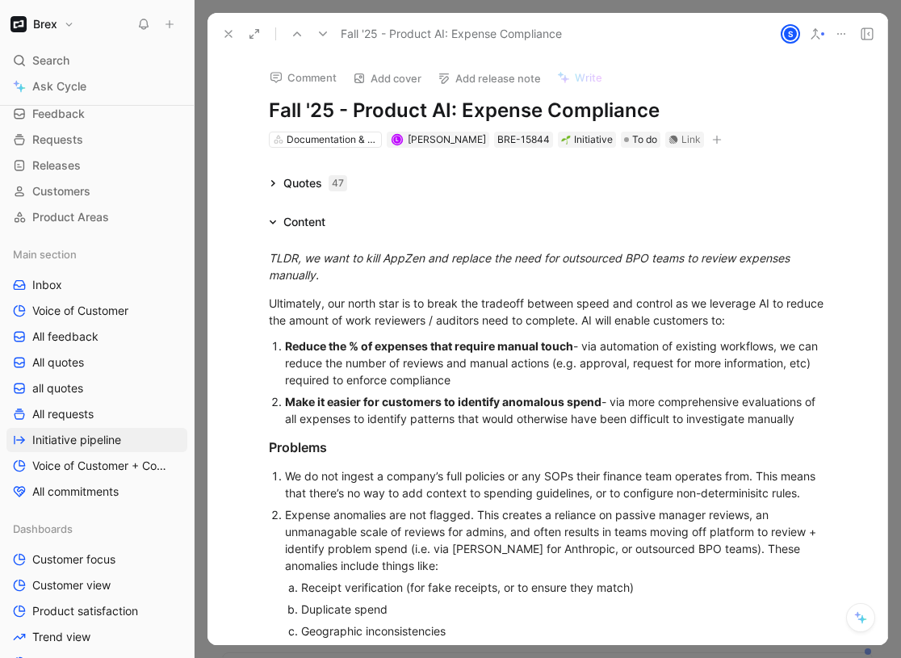
scroll to position [842, 0]
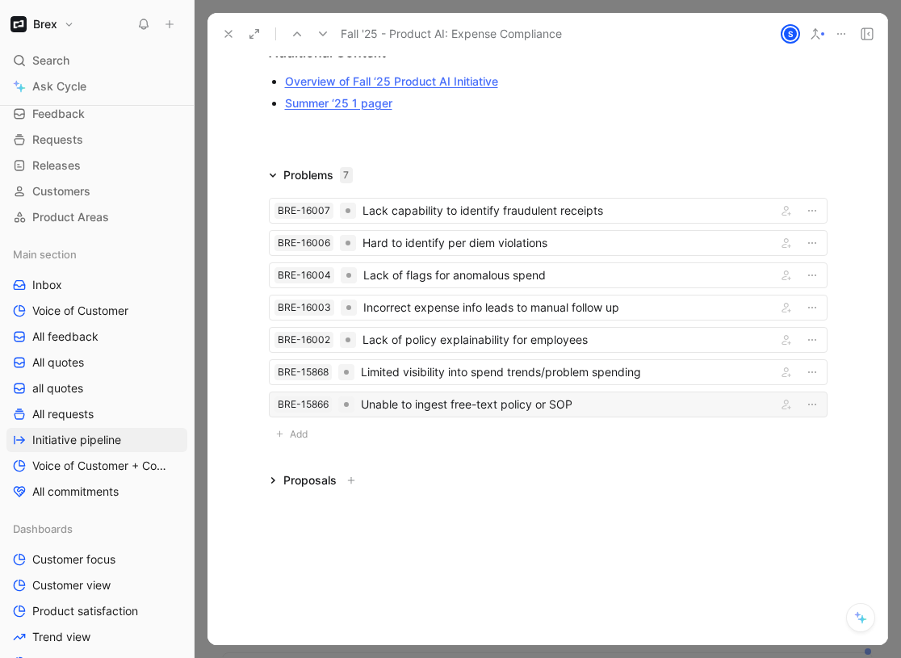
click at [406, 416] on div "BRE-15866 Unable to ingest free-text policy or SOP" at bounding box center [548, 405] width 559 height 26
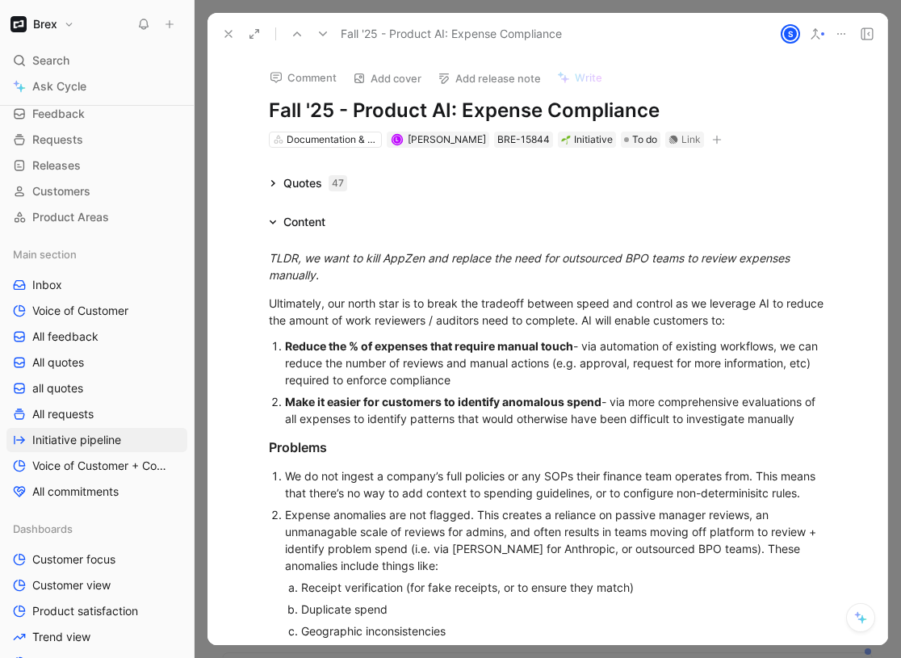
scroll to position [651, 0]
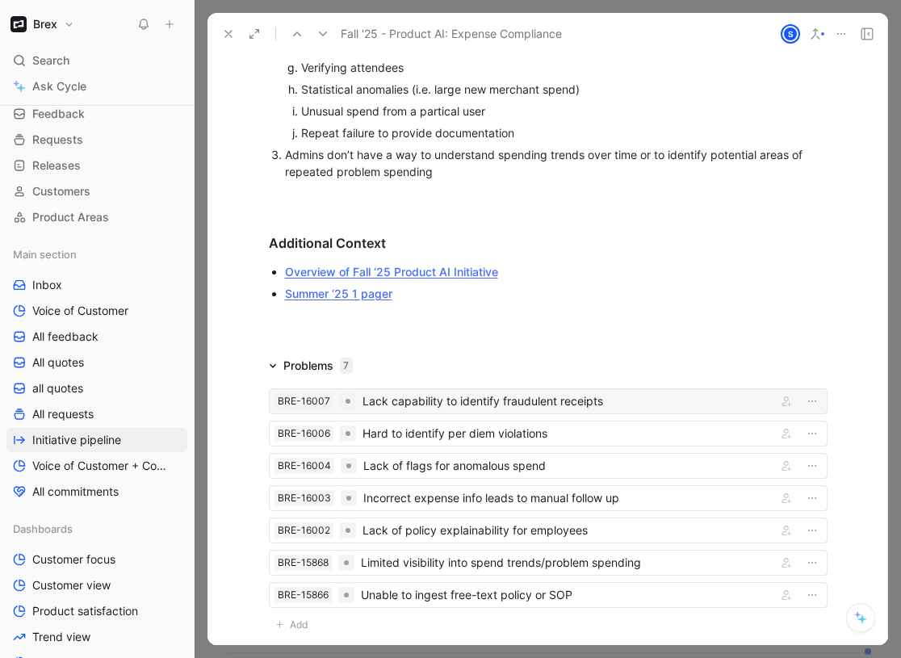
click at [392, 404] on div "Lack capability to identify fraudulent receipts" at bounding box center [567, 401] width 408 height 19
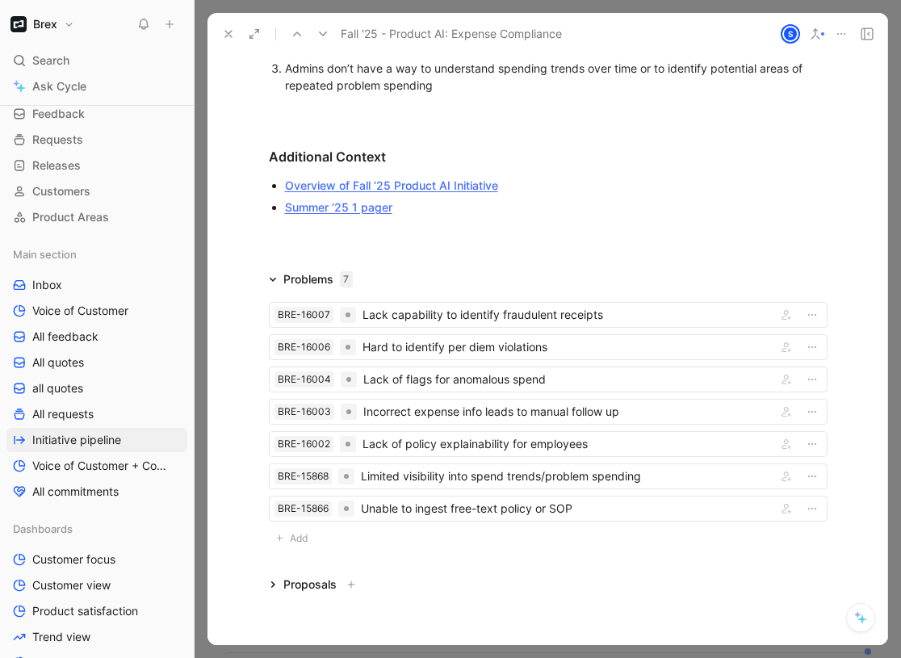
scroll to position [712, 0]
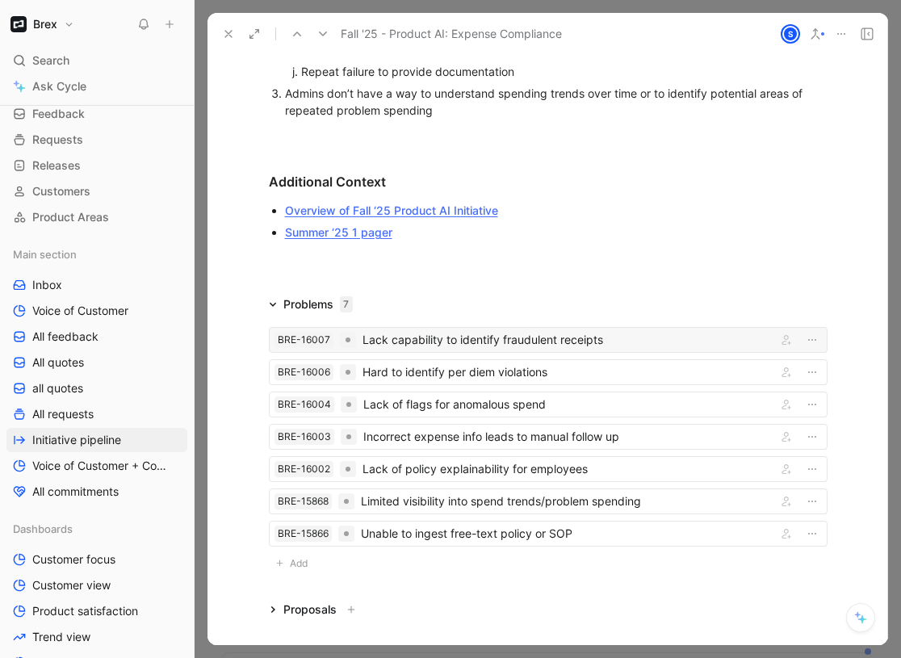
click at [545, 332] on div "Lack capability to identify fraudulent receipts" at bounding box center [567, 339] width 408 height 19
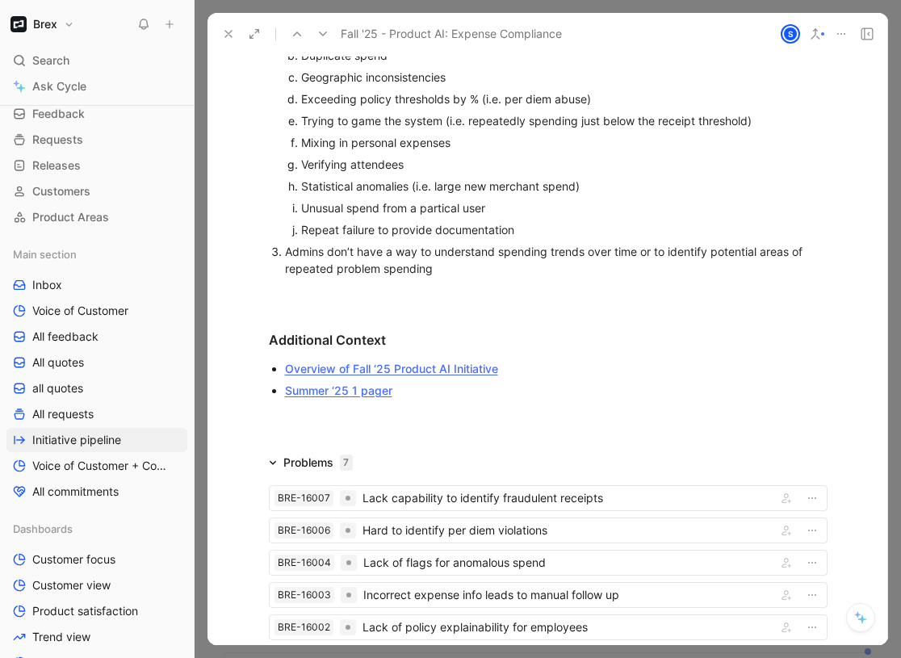
scroll to position [652, 0]
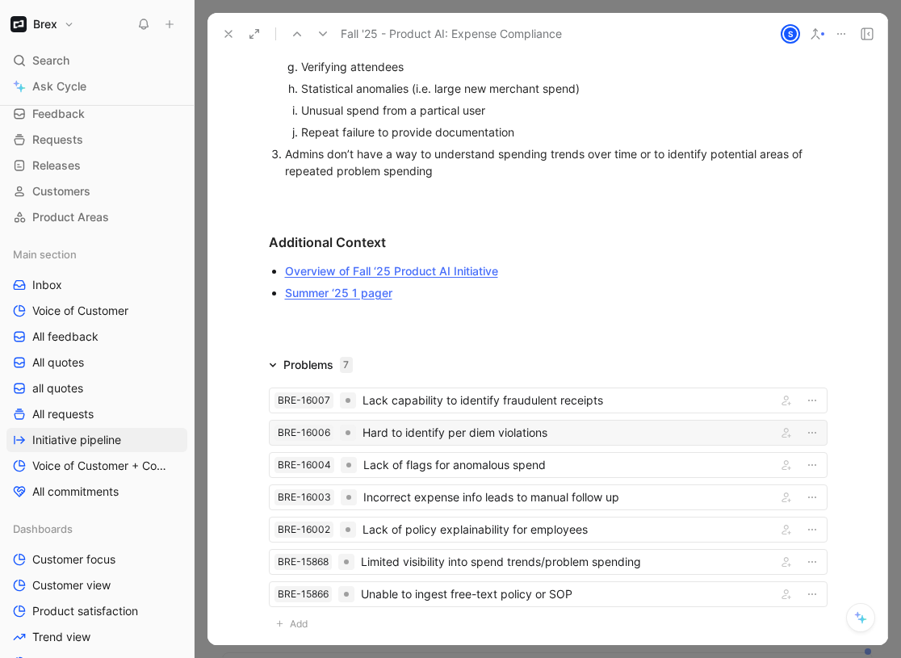
click at [409, 440] on div "Hard to identify per diem violations" at bounding box center [567, 432] width 408 height 19
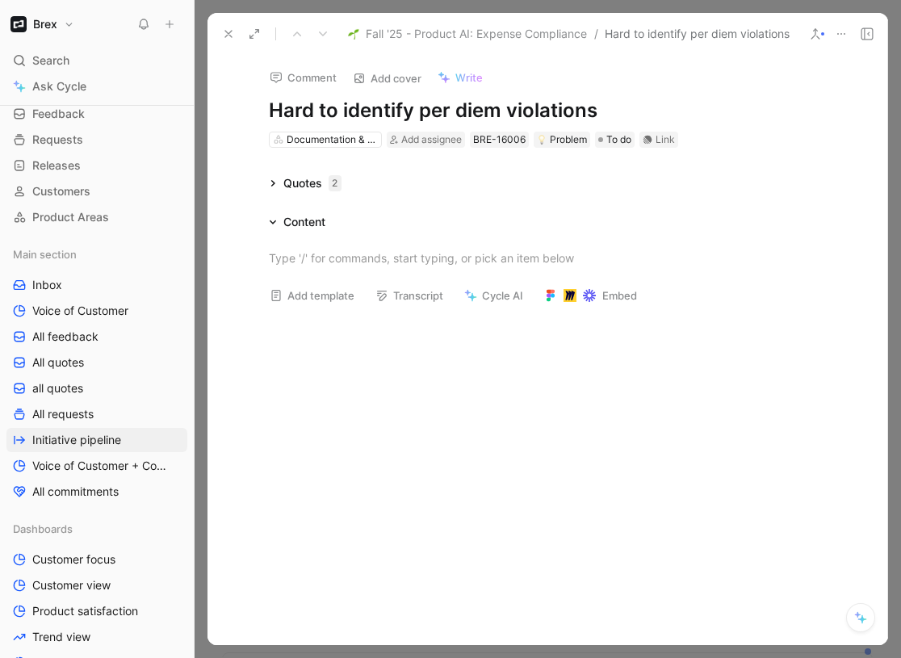
click at [278, 185] on div "Quotes 2" at bounding box center [306, 183] width 86 height 19
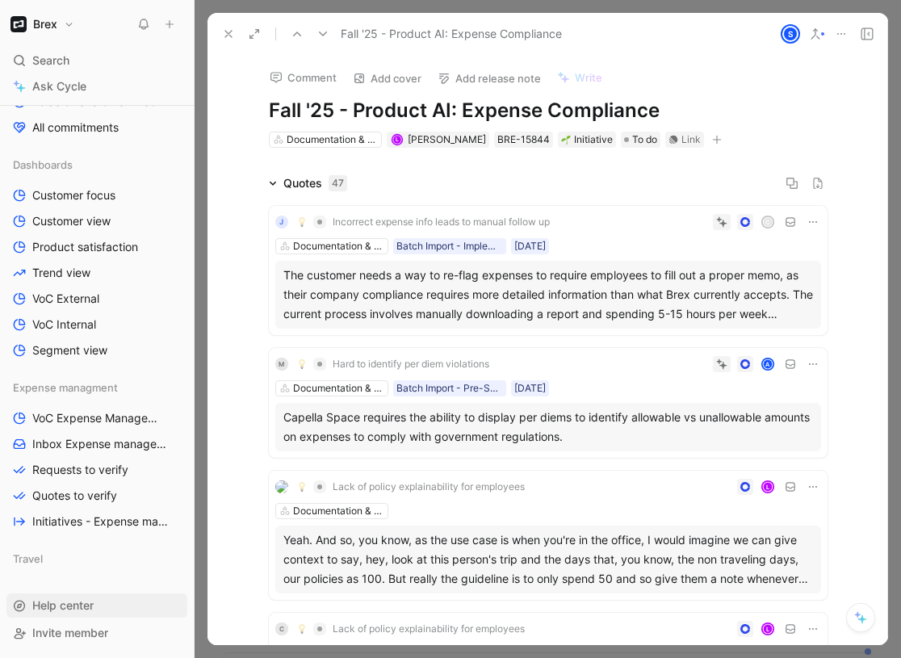
scroll to position [393, 0]
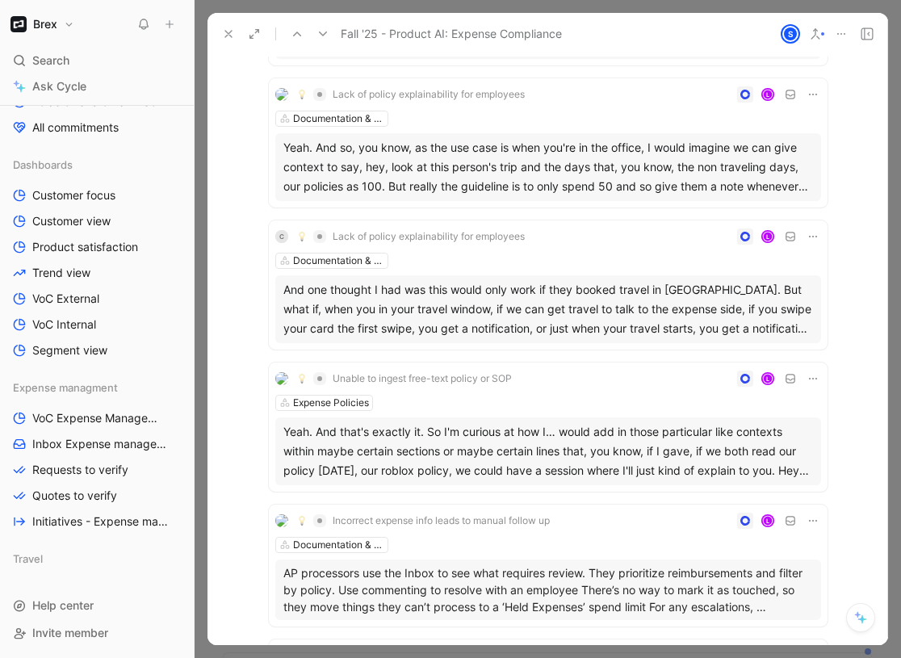
click at [424, 113] on div "Documentation & Compliance" at bounding box center [548, 119] width 546 height 16
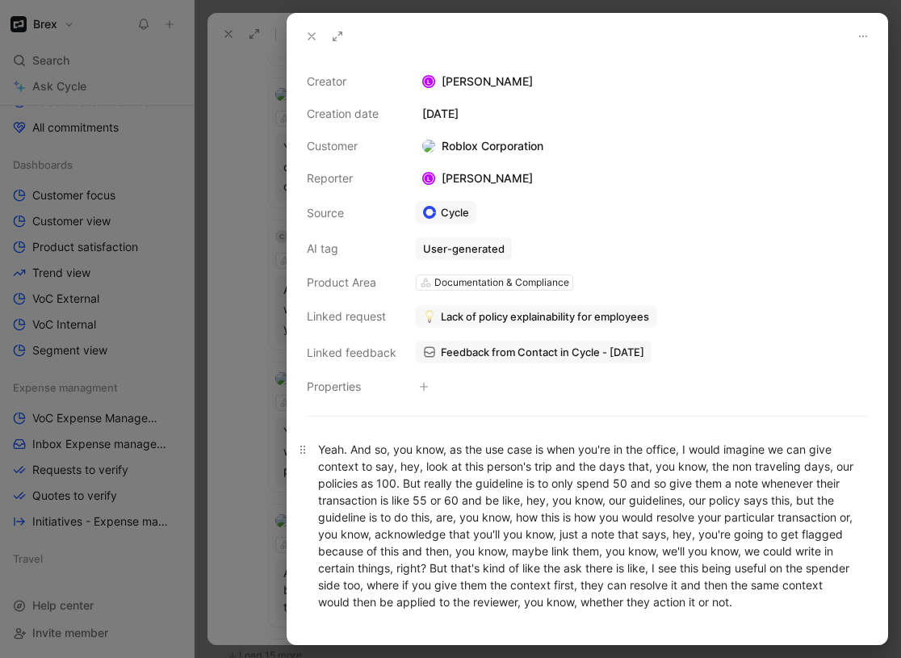
scroll to position [393, 0]
click at [61, 196] on div at bounding box center [450, 329] width 901 height 658
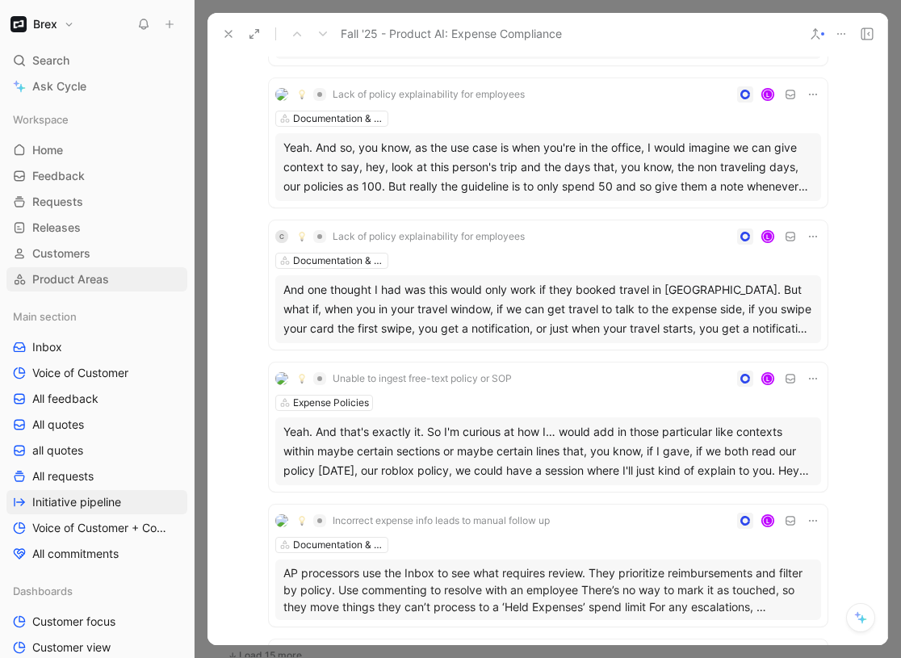
drag, startPoint x: 45, startPoint y: 344, endPoint x: 128, endPoint y: 287, distance: 101.1
click at [45, 344] on span "Inbox" at bounding box center [47, 347] width 30 height 16
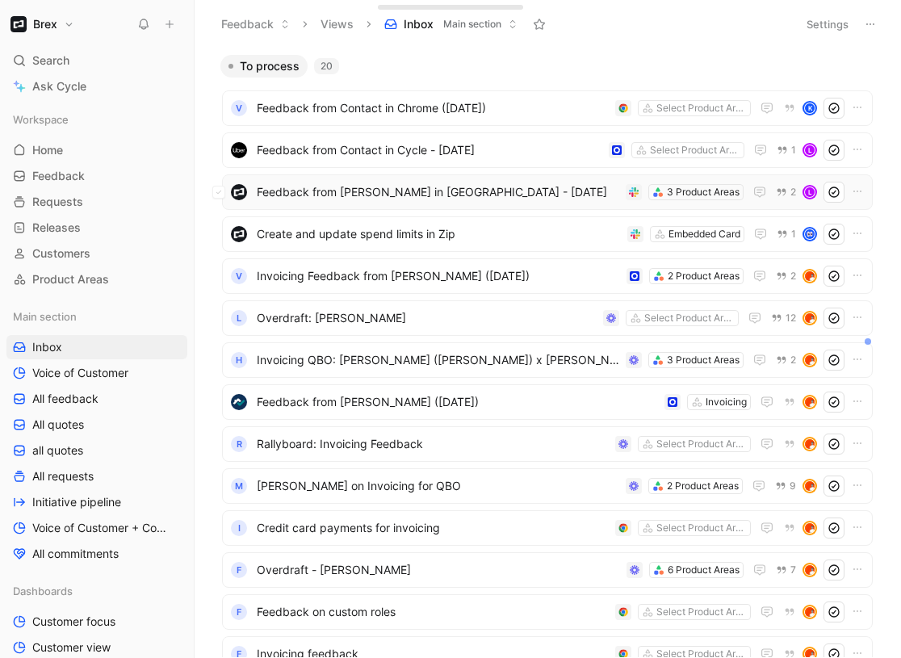
click at [414, 192] on span "Feedback from [PERSON_NAME] in [GEOGRAPHIC_DATA] - [DATE]" at bounding box center [438, 192] width 363 height 19
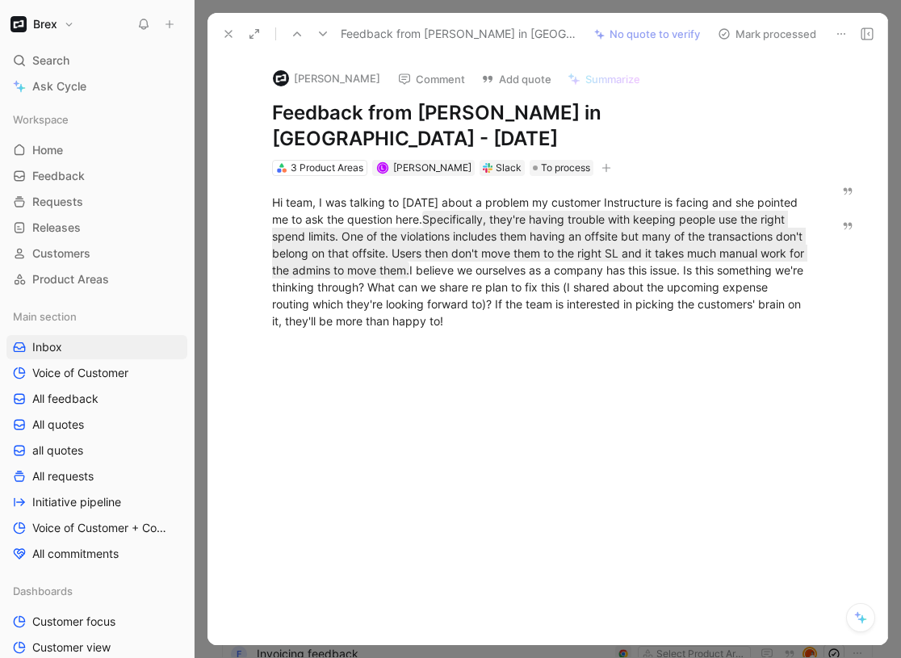
click at [359, 176] on div "Hi team, I was talking to [DATE] about a problem my customer Instructure is fac…" at bounding box center [540, 276] width 597 height 200
click at [271, 158] on div "3 Product Areas L [PERSON_NAME] [PERSON_NAME] To process" at bounding box center [540, 167] width 539 height 19
click at [291, 160] on div "3 Product Areas" at bounding box center [327, 168] width 73 height 16
click at [229, 43] on button at bounding box center [228, 34] width 23 height 23
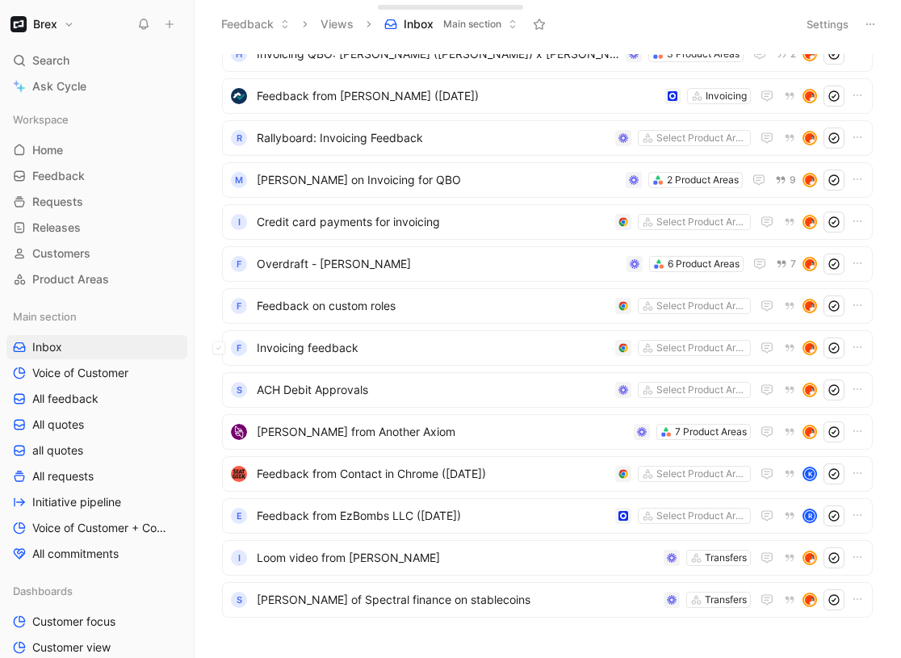
scroll to position [353, 0]
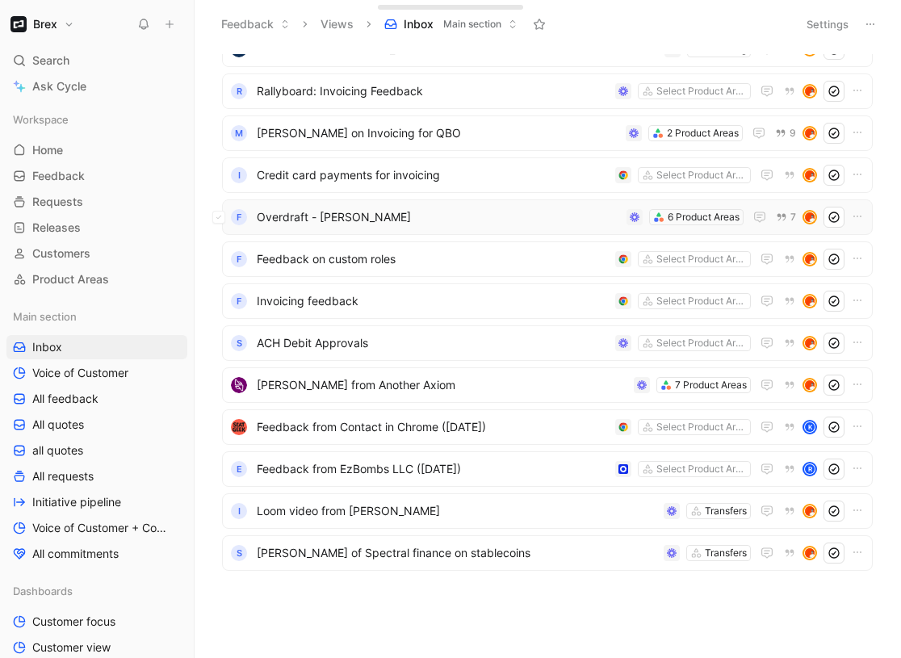
click at [313, 208] on span "Overdraft - [PERSON_NAME]" at bounding box center [439, 217] width 364 height 19
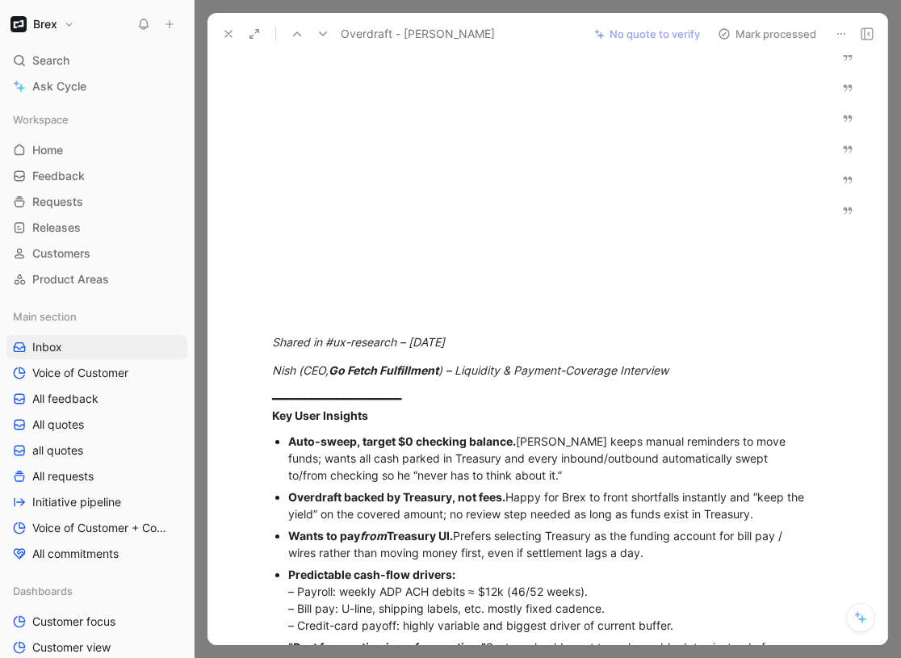
scroll to position [276, 0]
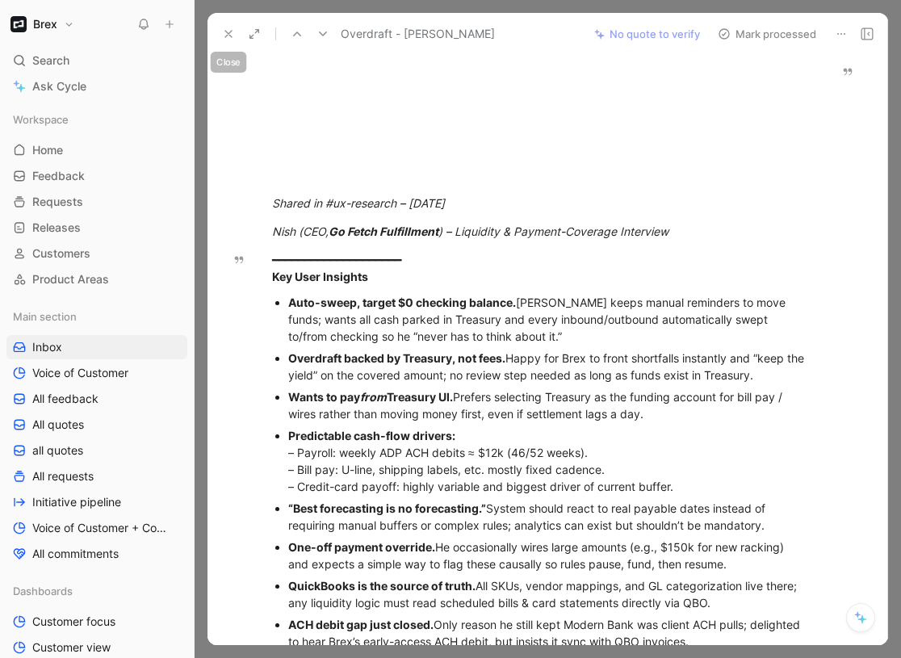
click at [238, 27] on button at bounding box center [228, 34] width 23 height 23
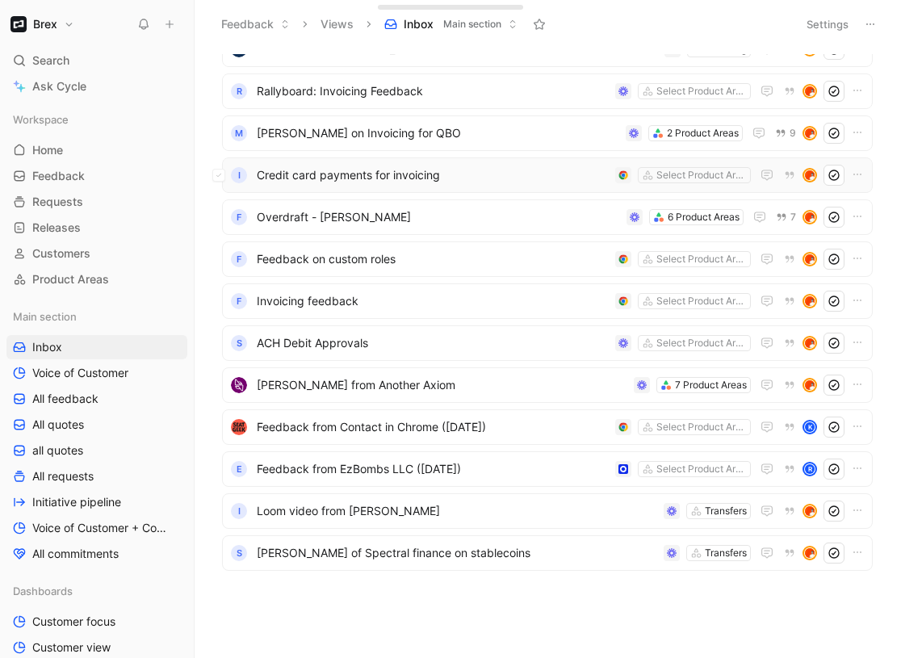
click at [287, 174] on span "Credit card payments for invoicing" at bounding box center [433, 175] width 352 height 19
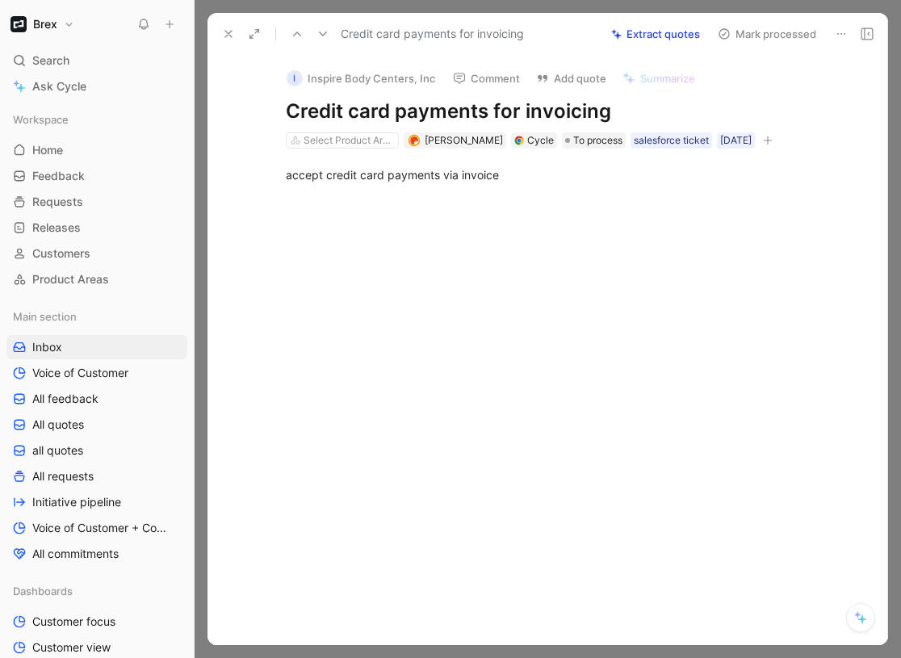
click at [218, 32] on button at bounding box center [228, 34] width 23 height 23
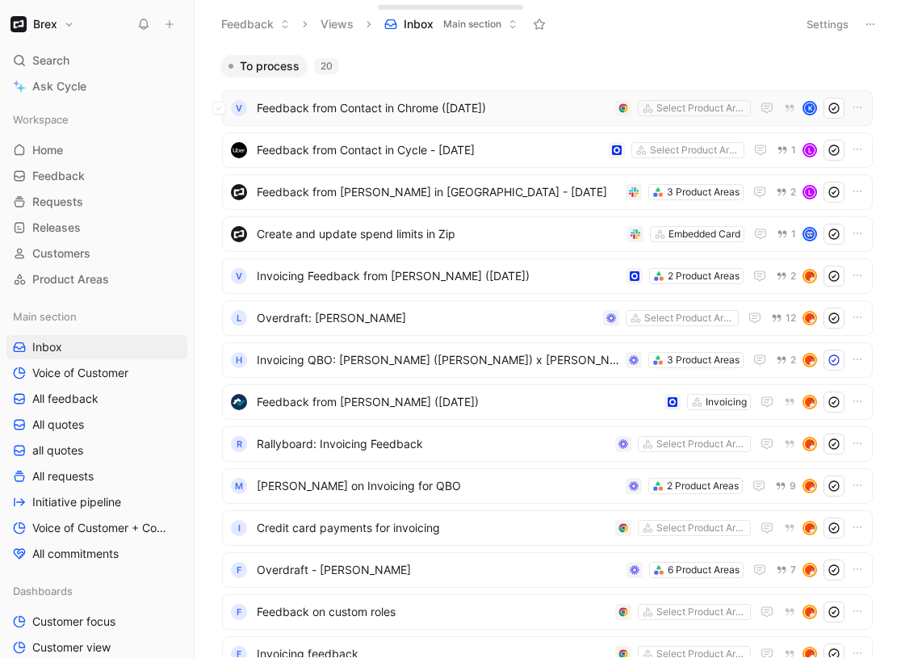
click at [338, 120] on div "V Feedback from Contact in Chrome ([DATE]) Select Product Areas K" at bounding box center [547, 108] width 651 height 36
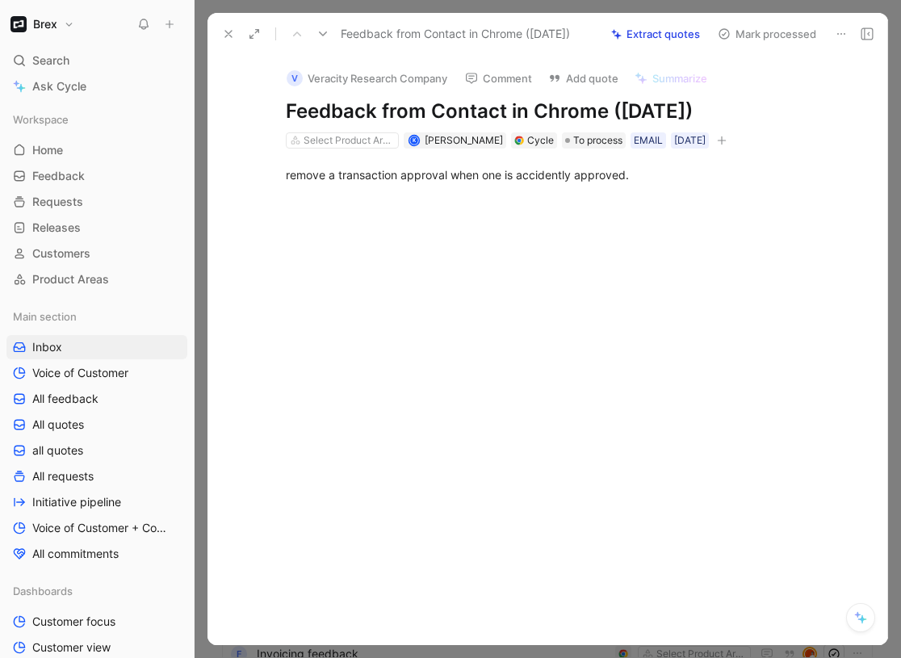
click at [229, 26] on button at bounding box center [228, 34] width 23 height 23
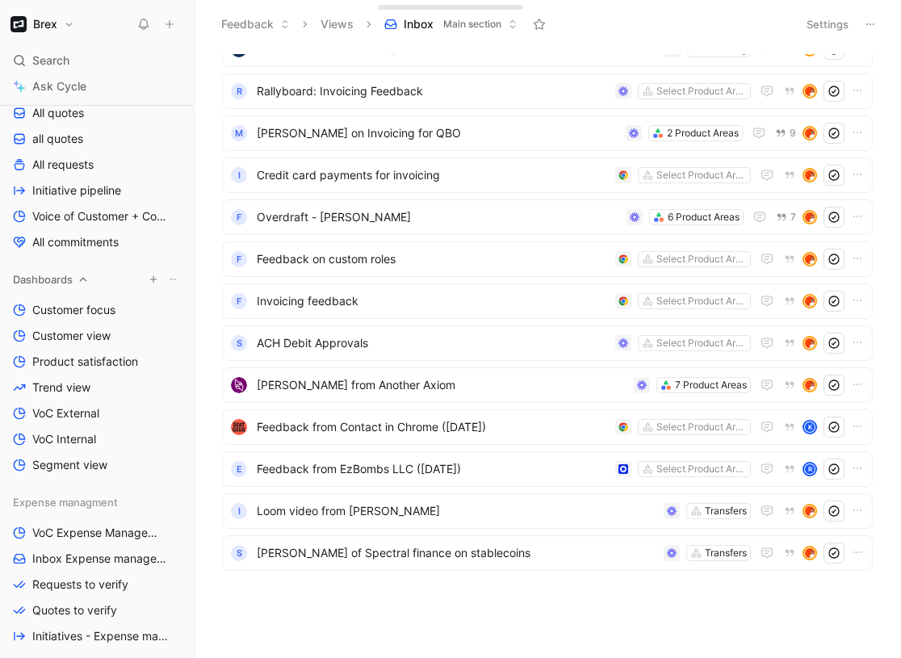
scroll to position [313, 0]
click at [95, 188] on span "Initiative pipeline" at bounding box center [76, 190] width 89 height 16
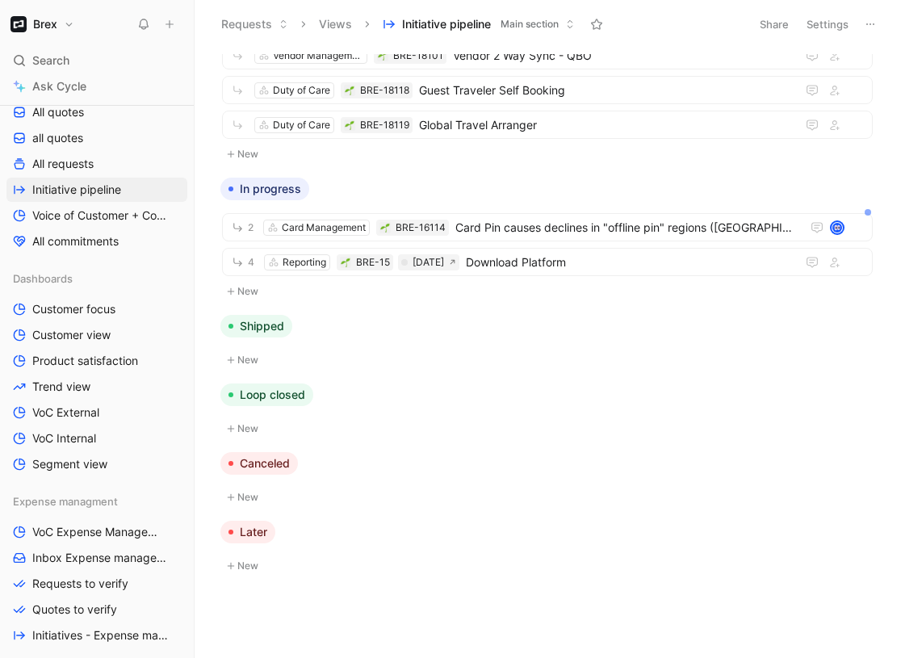
scroll to position [573, 0]
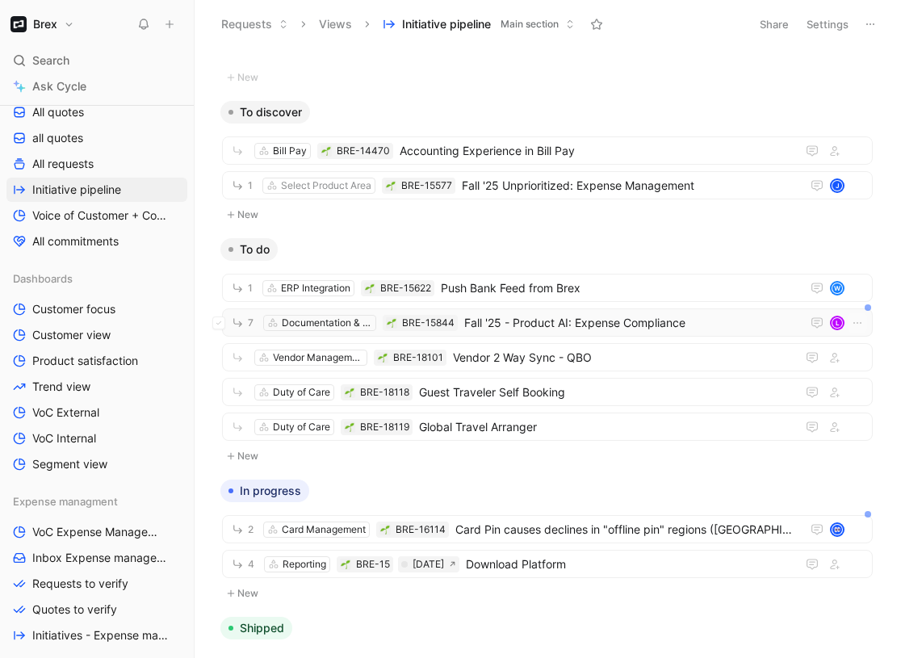
click at [484, 326] on span "Fall '25 - Product AI: Expense Compliance" at bounding box center [629, 322] width 330 height 19
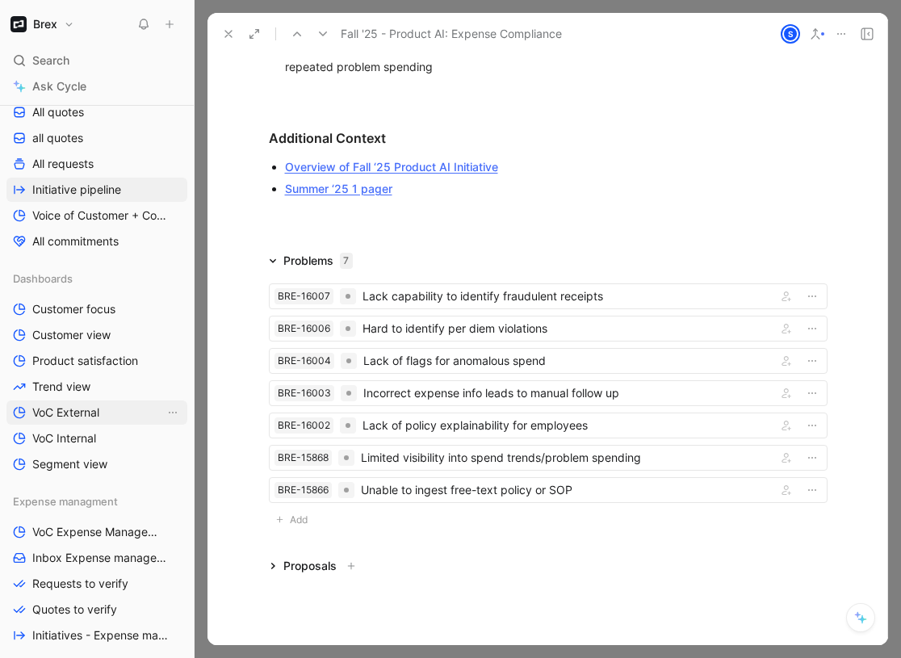
scroll to position [2198, 0]
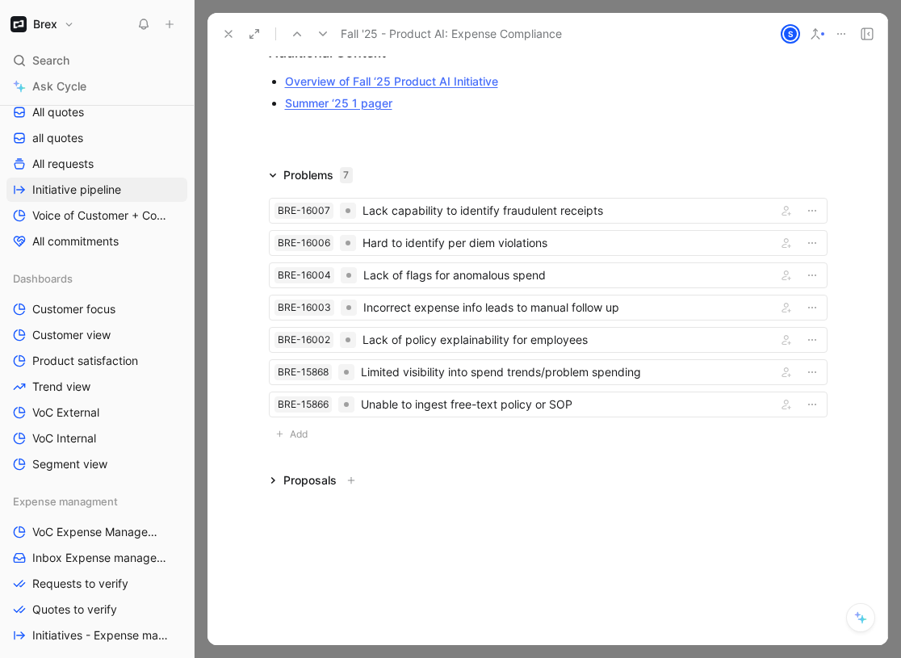
click at [350, 473] on button at bounding box center [351, 481] width 16 height 16
click at [364, 565] on div "Comment Add cover Add release note Write Fall '25 - Product AI: Expense Complia…" at bounding box center [548, 350] width 681 height 590
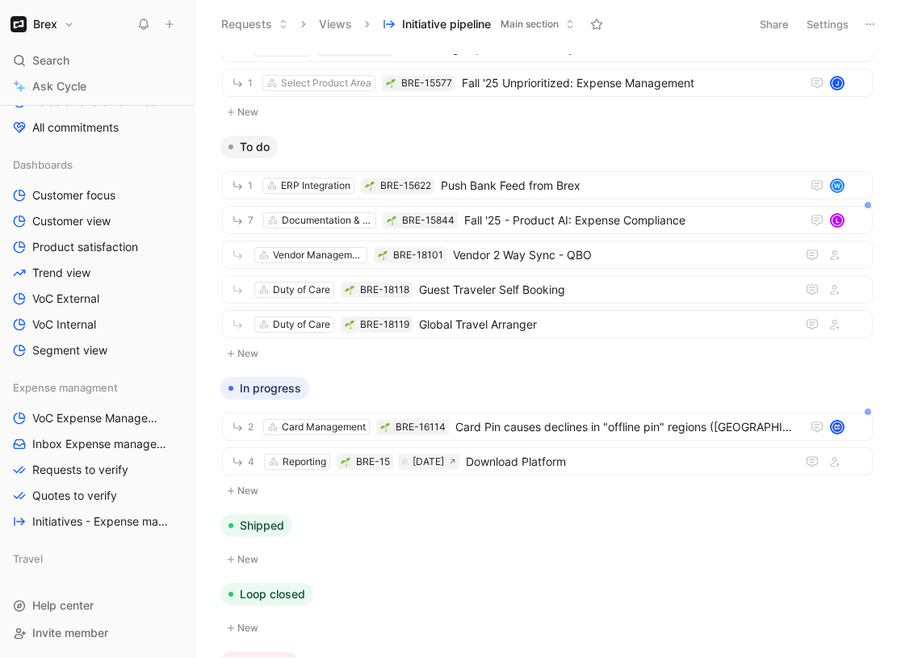
scroll to position [549, 0]
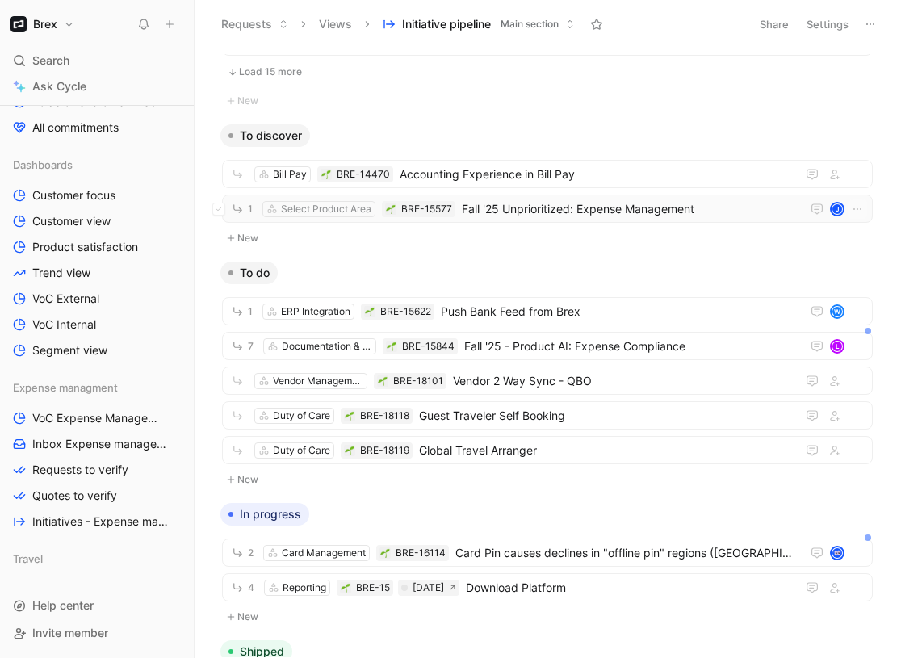
click at [596, 218] on span "Fall '25 Unprioritized: Expense Management" at bounding box center [628, 209] width 333 height 19
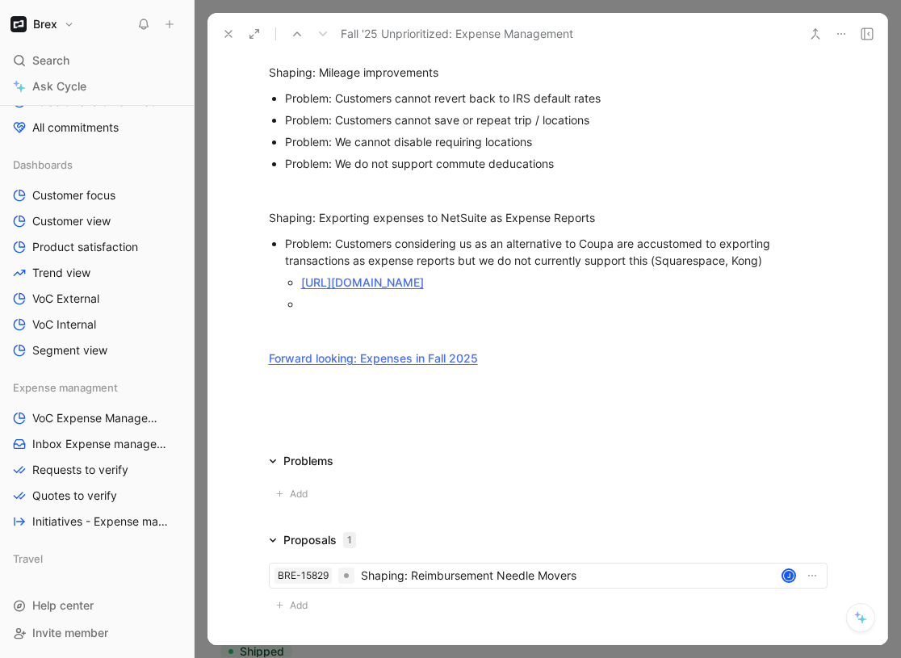
scroll to position [2128, 0]
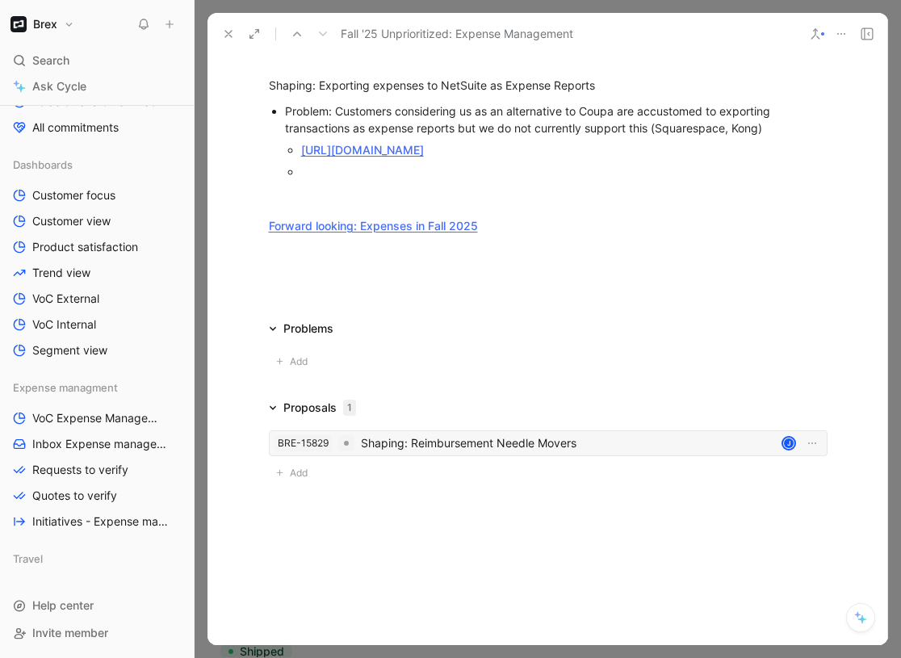
click at [503, 447] on div "Shaping: Reimbursement Needle Movers" at bounding box center [568, 443] width 414 height 19
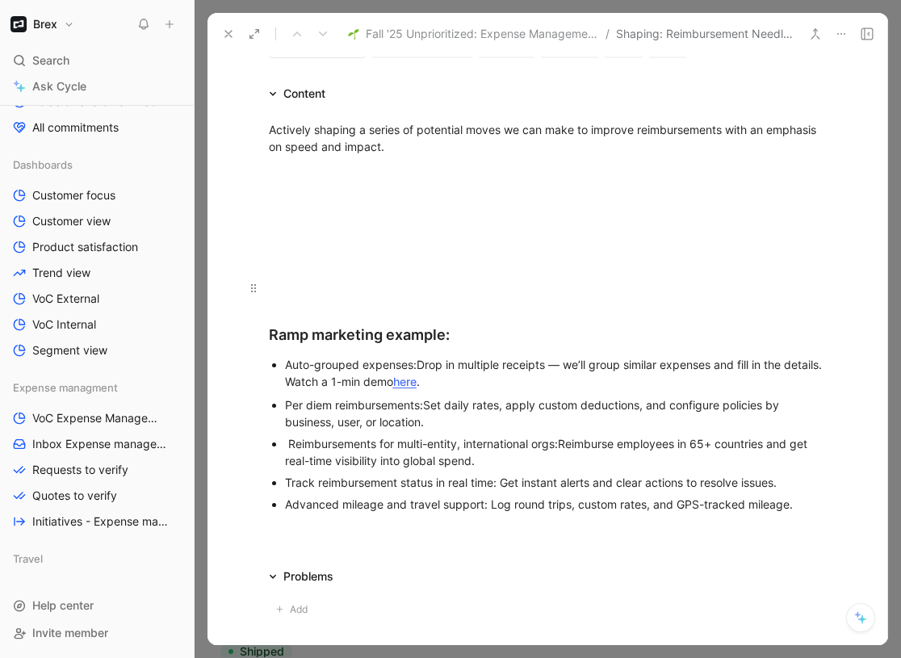
scroll to position [226, 0]
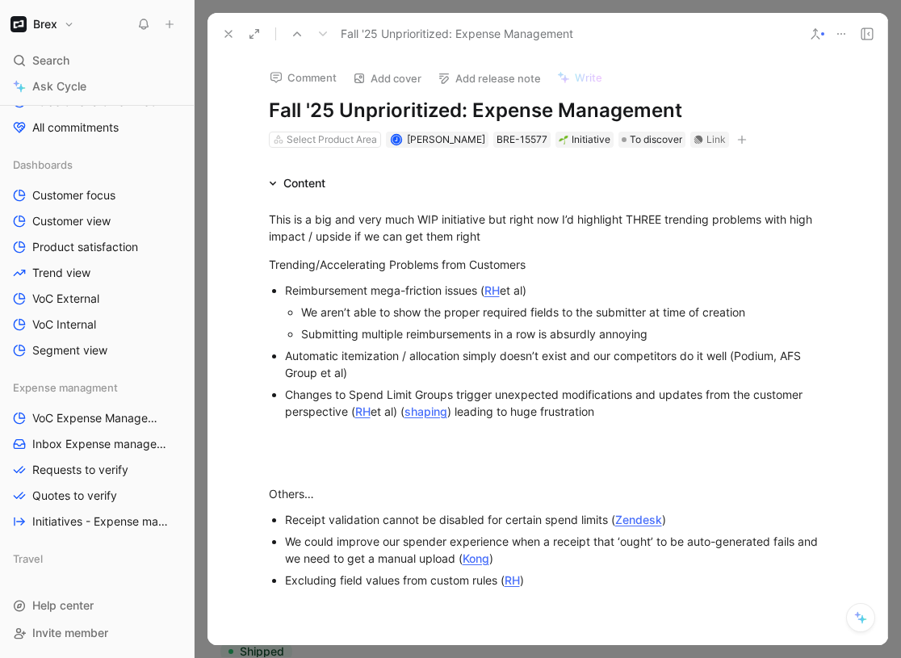
click at [224, 31] on icon at bounding box center [228, 33] width 13 height 13
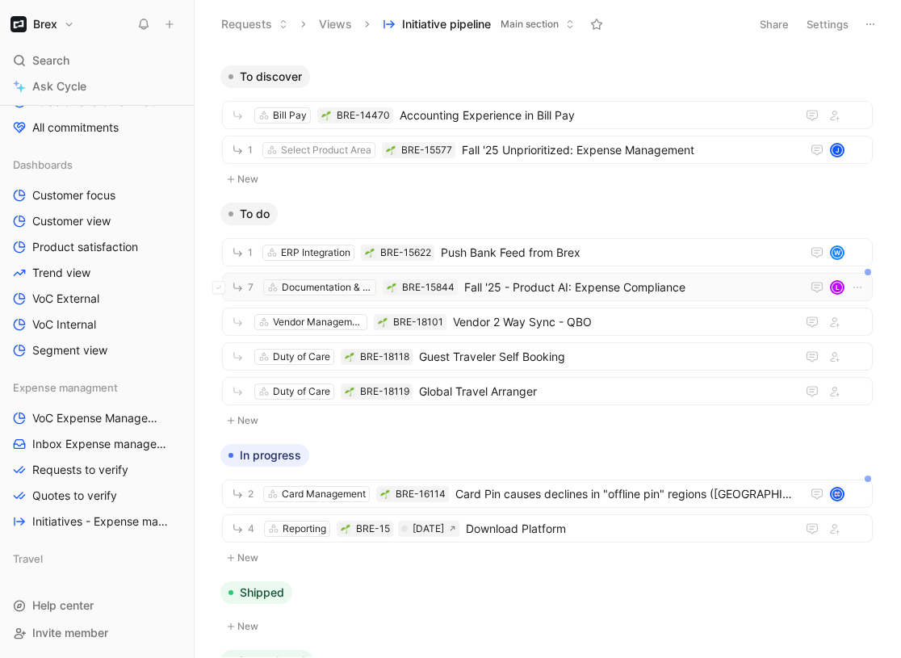
scroll to position [602, 0]
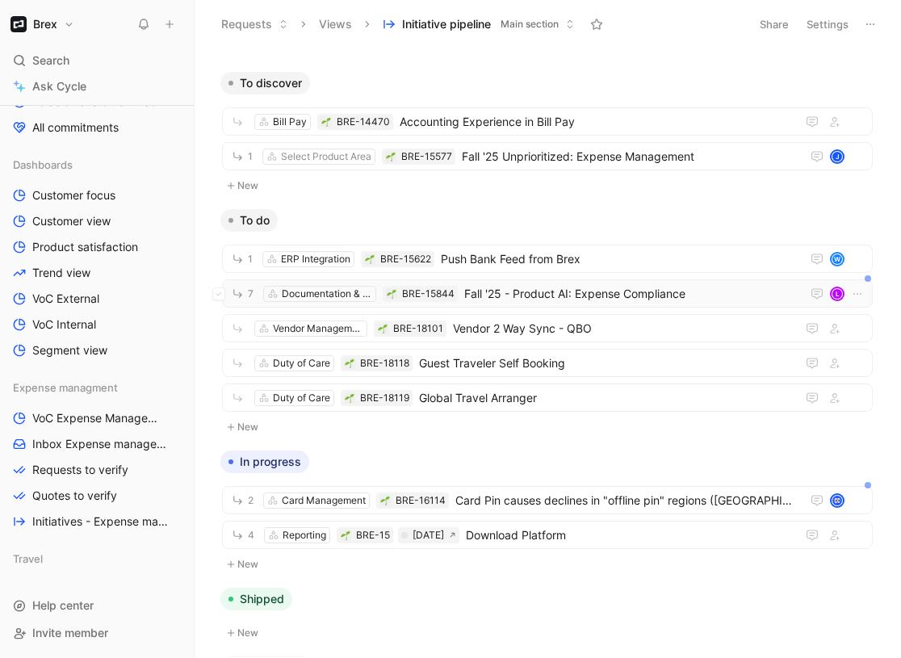
click at [481, 302] on span "Fall '25 - Product AI: Expense Compliance" at bounding box center [629, 293] width 330 height 19
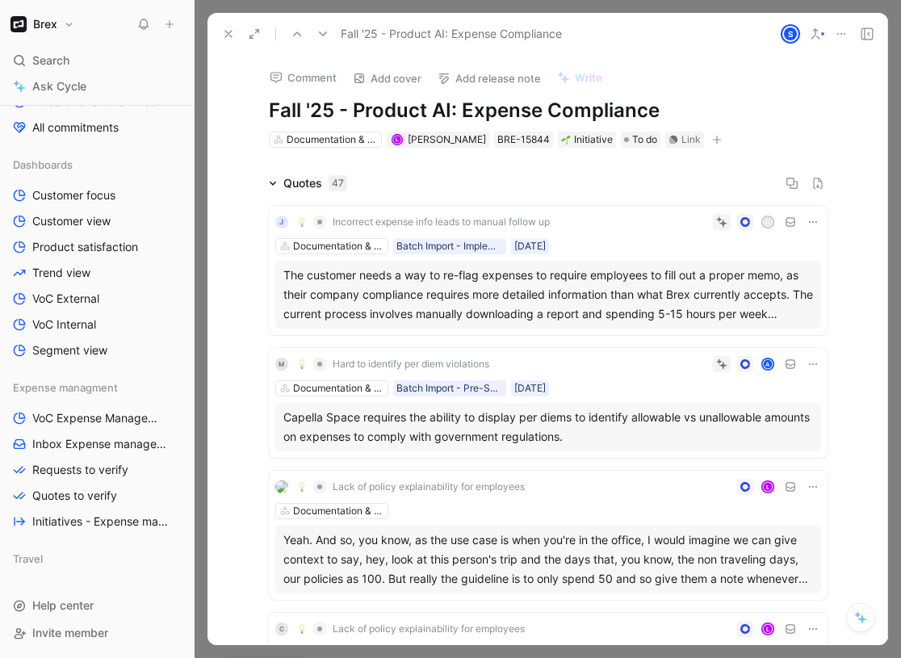
click at [235, 30] on button at bounding box center [228, 34] width 23 height 23
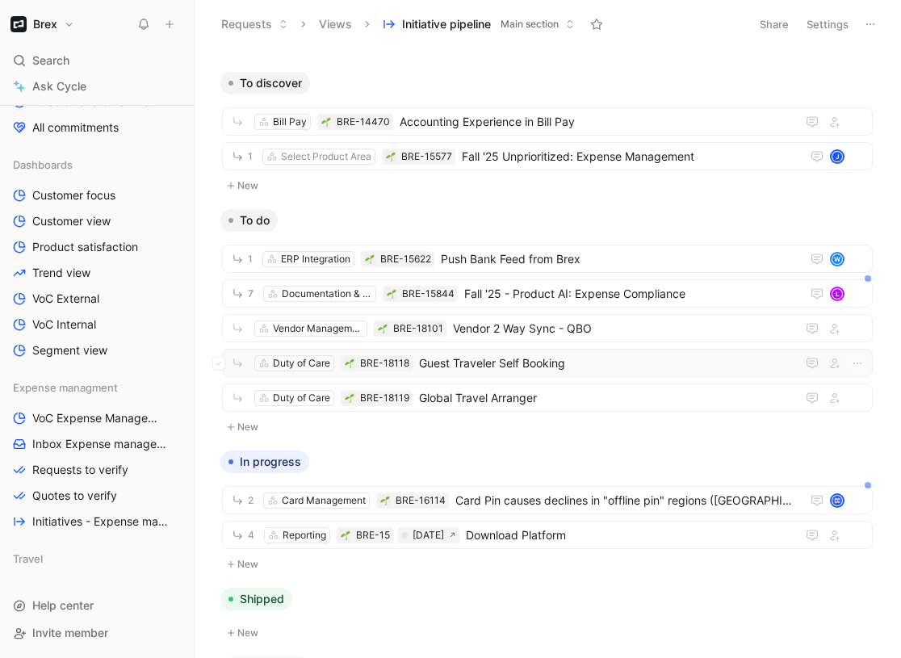
click at [506, 359] on span "Guest Traveler Self Booking" at bounding box center [604, 363] width 371 height 19
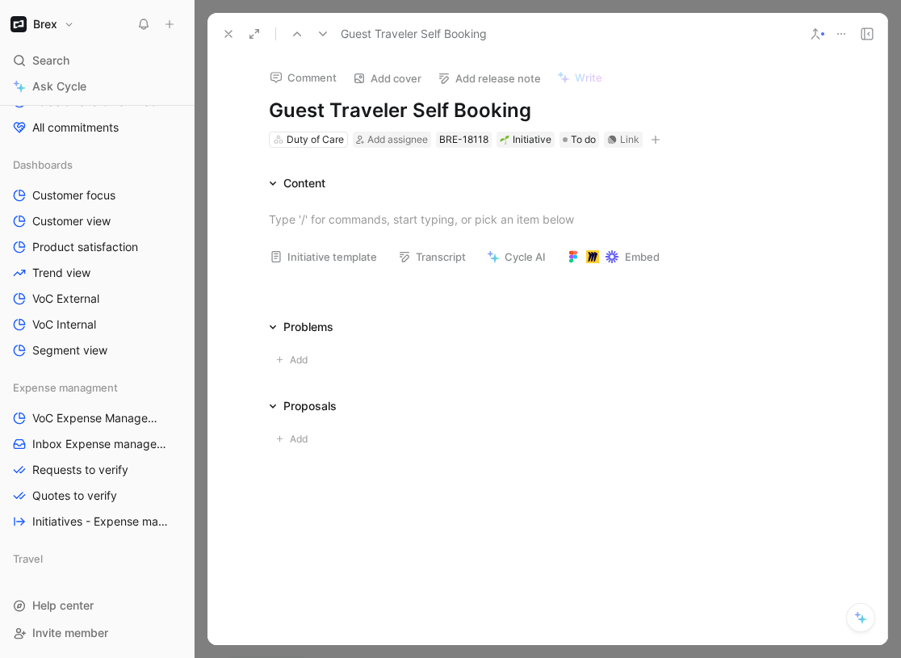
click at [227, 40] on button at bounding box center [228, 34] width 23 height 23
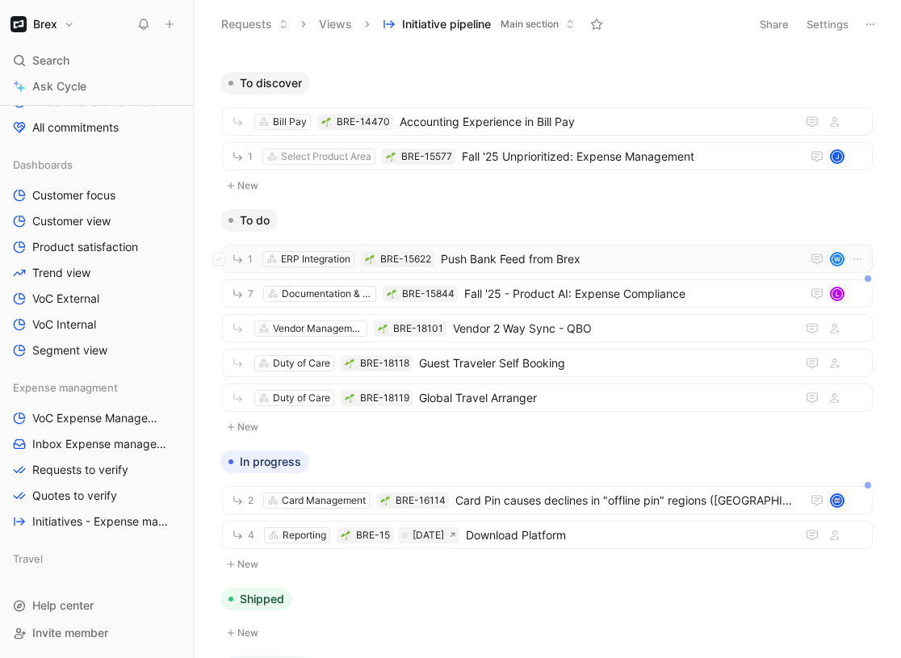
click at [494, 254] on span "Push Bank Feed from Brex" at bounding box center [618, 259] width 354 height 19
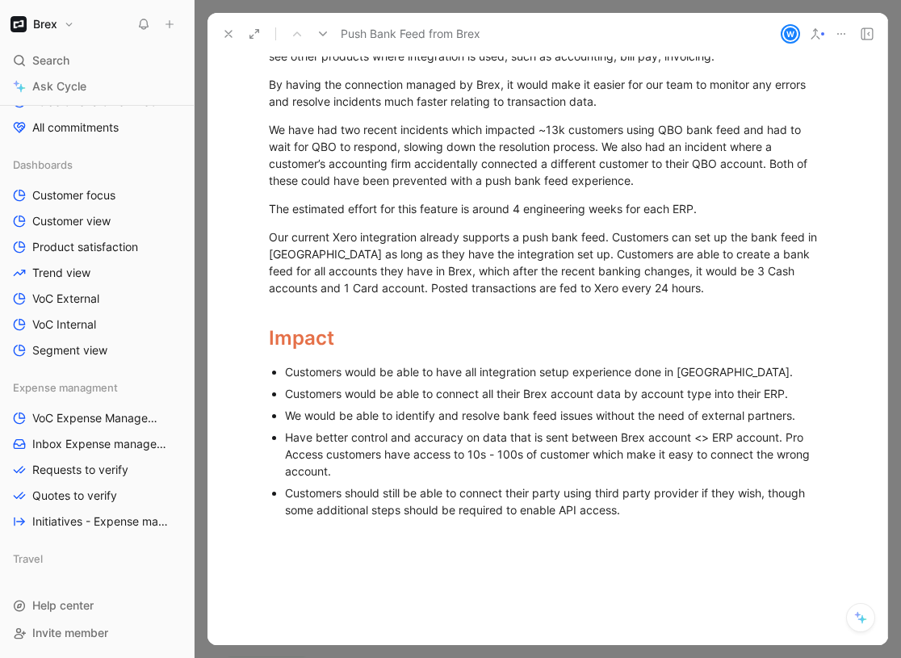
scroll to position [607, 0]
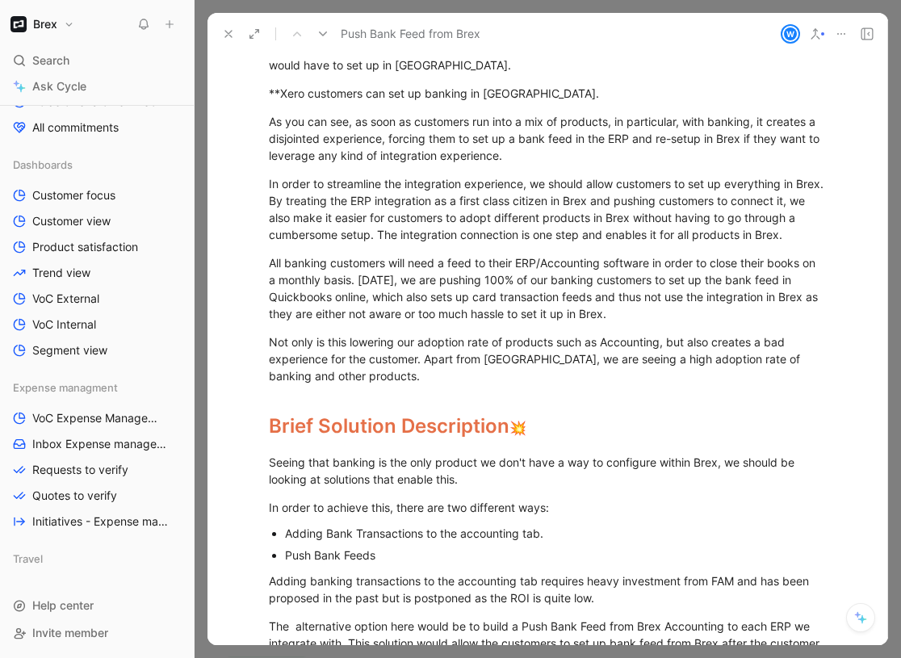
click at [225, 23] on button at bounding box center [228, 34] width 23 height 23
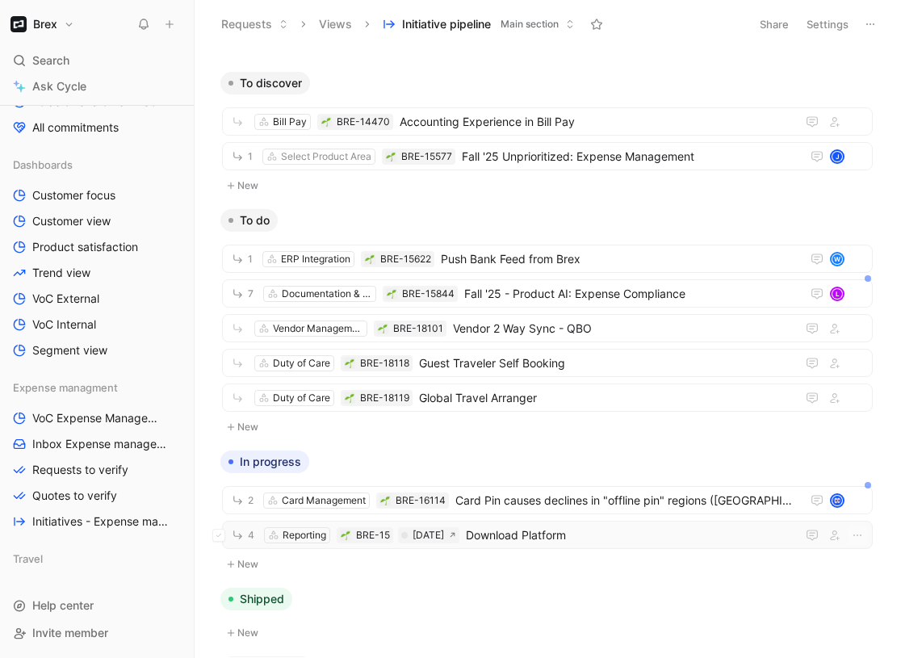
click at [505, 535] on span "Download Platform" at bounding box center [628, 535] width 324 height 19
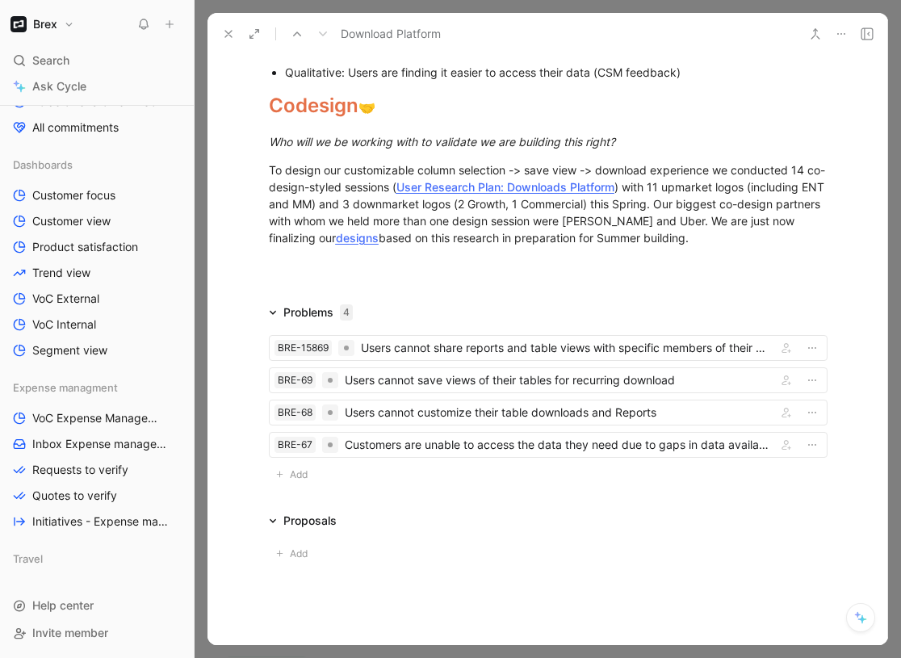
scroll to position [2800, 0]
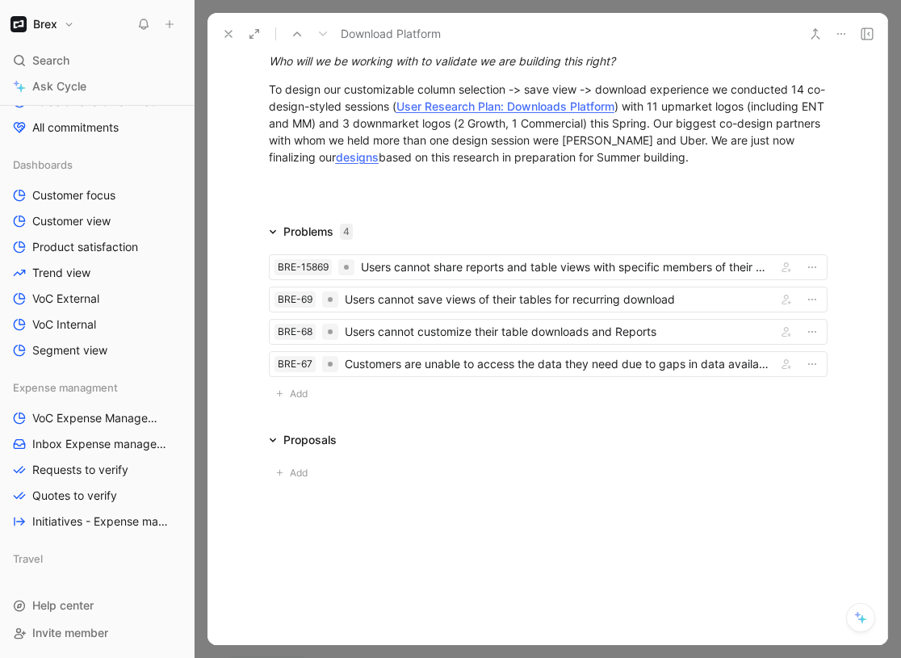
click at [227, 38] on icon at bounding box center [228, 33] width 13 height 13
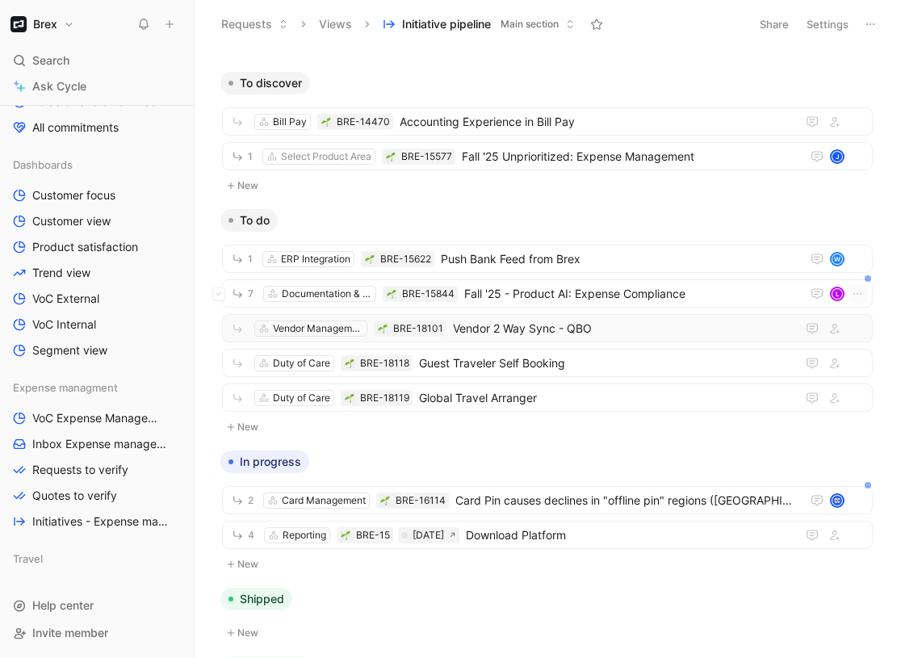
click at [515, 322] on span "Vendor 2 Way Sync - QBO" at bounding box center [621, 328] width 337 height 19
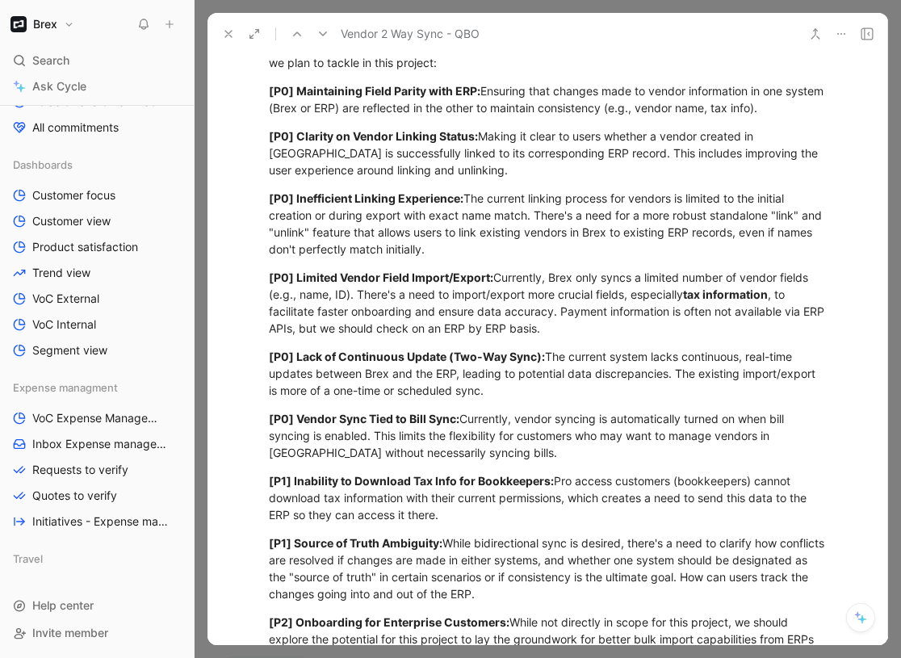
scroll to position [621, 0]
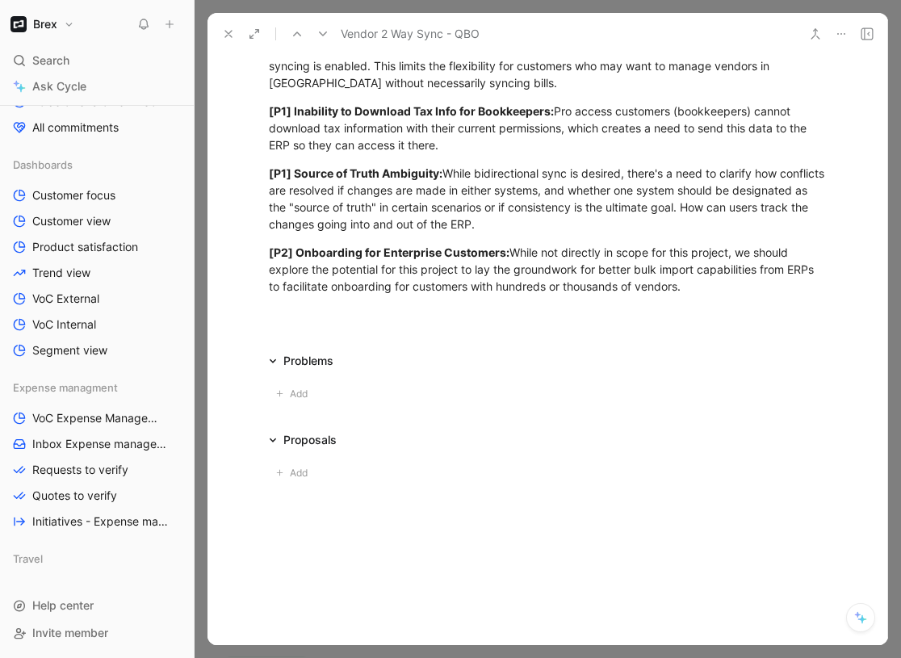
click at [229, 27] on icon at bounding box center [228, 33] width 13 height 13
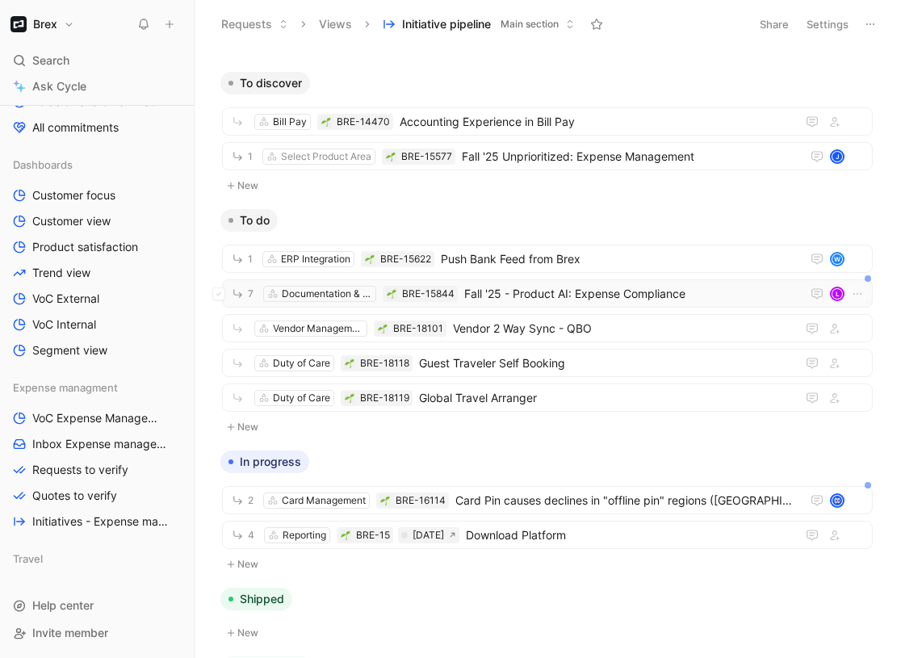
click at [469, 288] on span "Fall '25 - Product AI: Expense Compliance" at bounding box center [629, 293] width 330 height 19
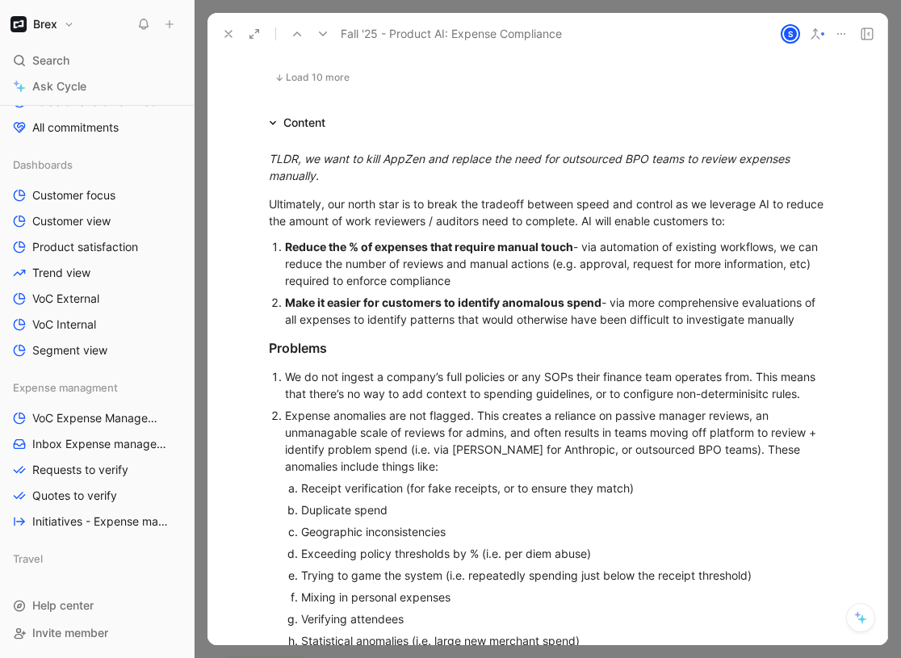
scroll to position [2238, 0]
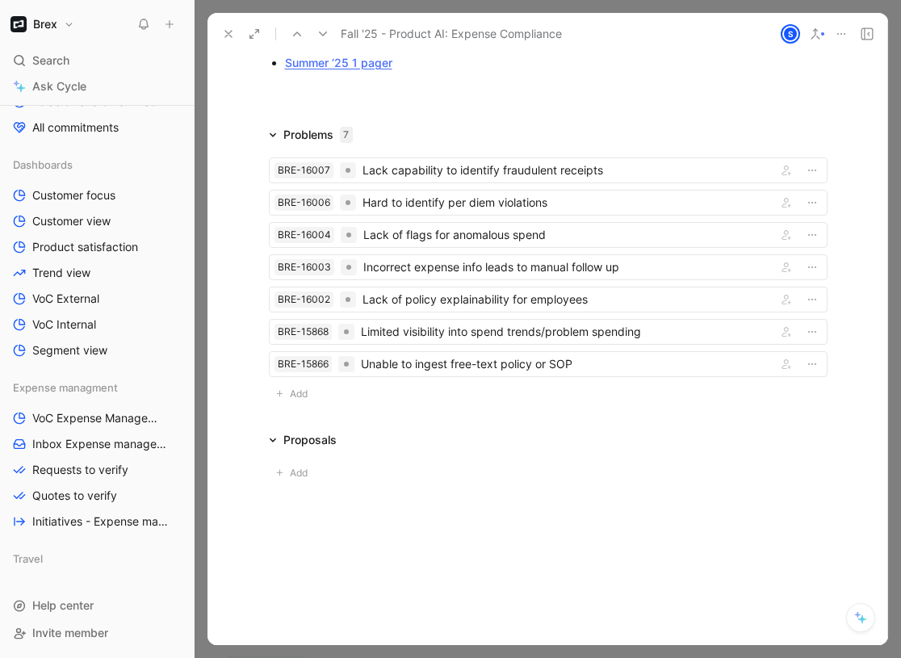
click at [222, 39] on icon at bounding box center [228, 33] width 13 height 13
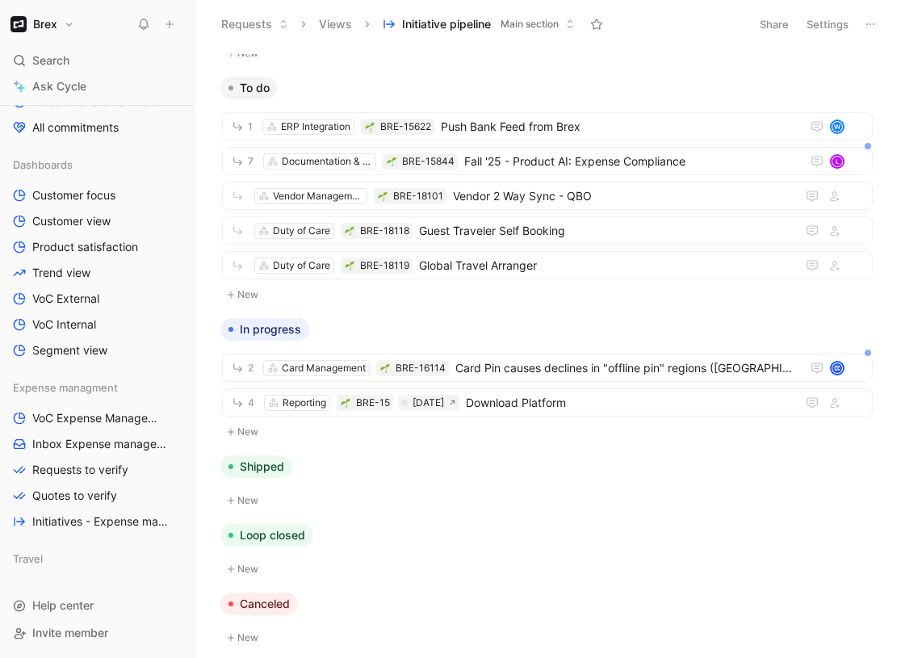
scroll to position [531, 0]
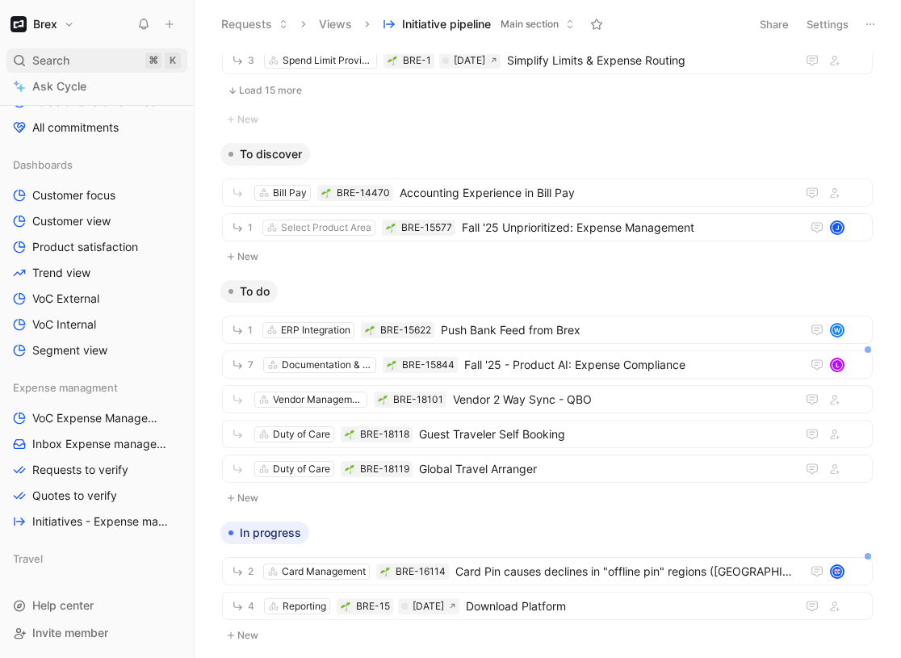
click at [103, 57] on div "Search ⌘ K" at bounding box center [96, 60] width 181 height 24
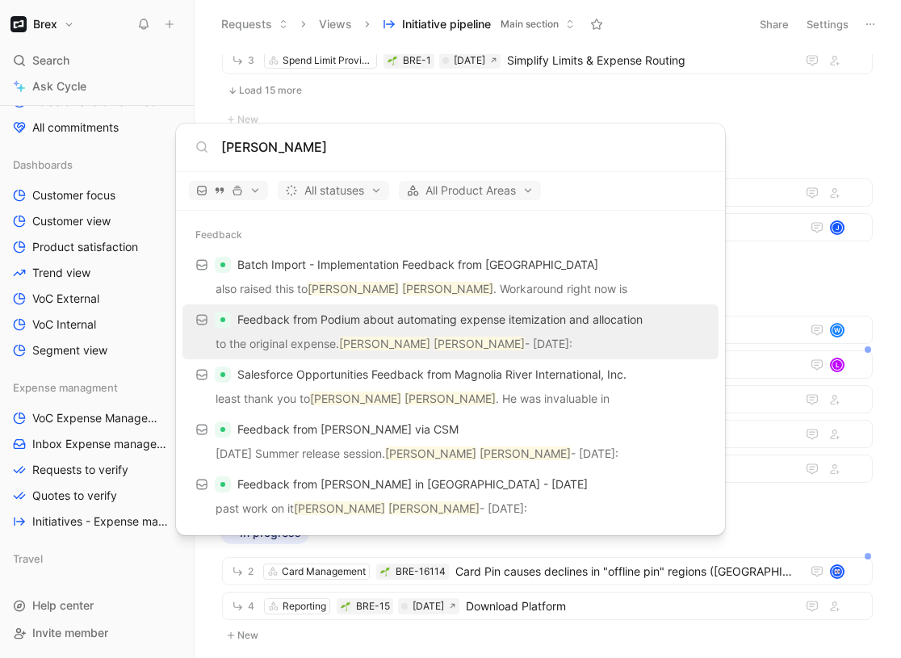
scroll to position [234, 0]
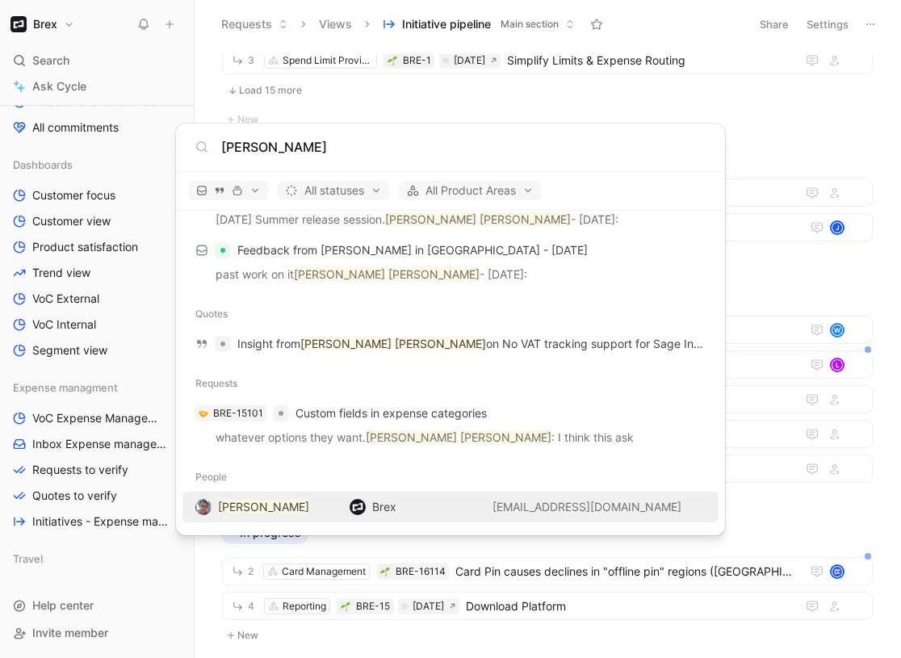
type input "[PERSON_NAME]"
click at [226, 514] on div "[PERSON_NAME]" at bounding box center [263, 507] width 91 height 19
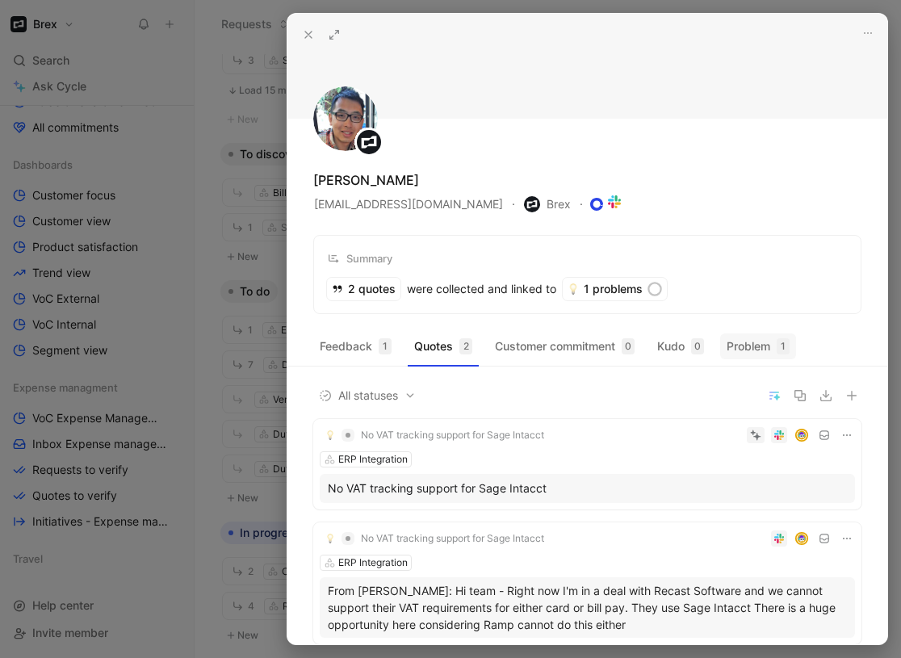
click at [782, 342] on div "1" at bounding box center [783, 346] width 13 height 16
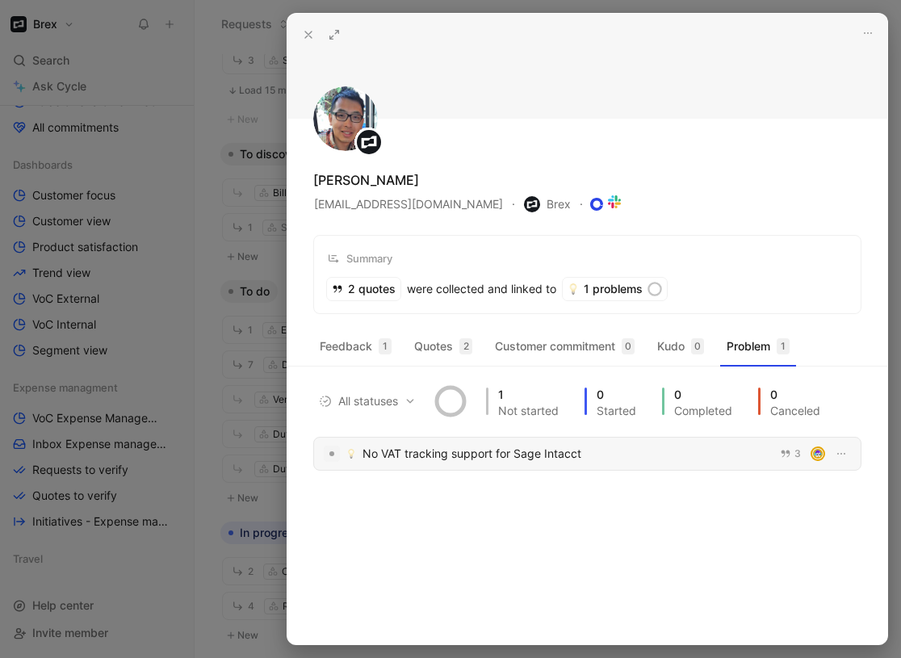
click at [494, 460] on div "No VAT tracking support for Sage Intacct" at bounding box center [567, 453] width 408 height 19
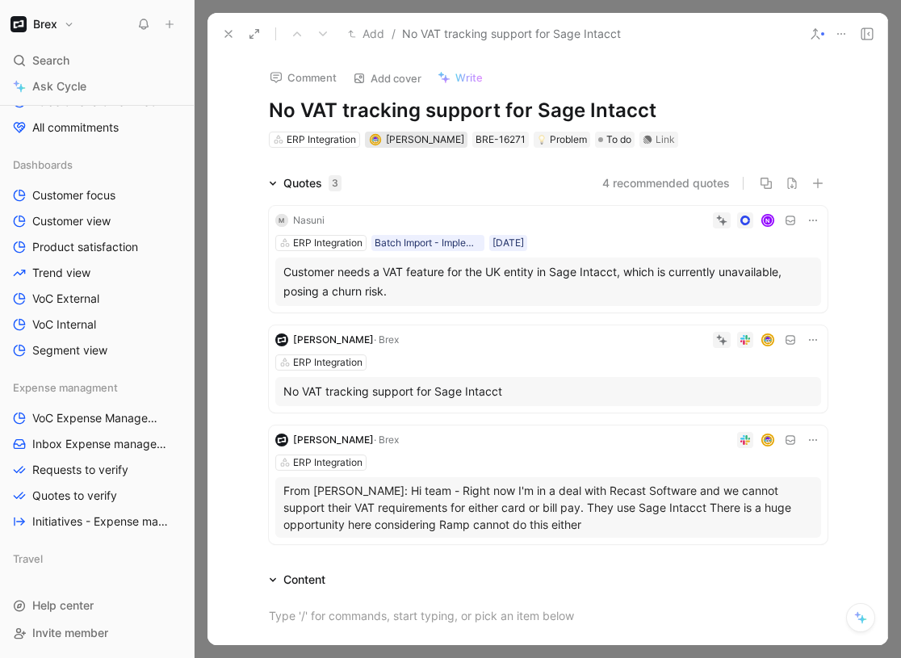
click at [413, 143] on span "[PERSON_NAME]" at bounding box center [425, 139] width 78 height 12
click at [222, 31] on icon at bounding box center [228, 33] width 13 height 13
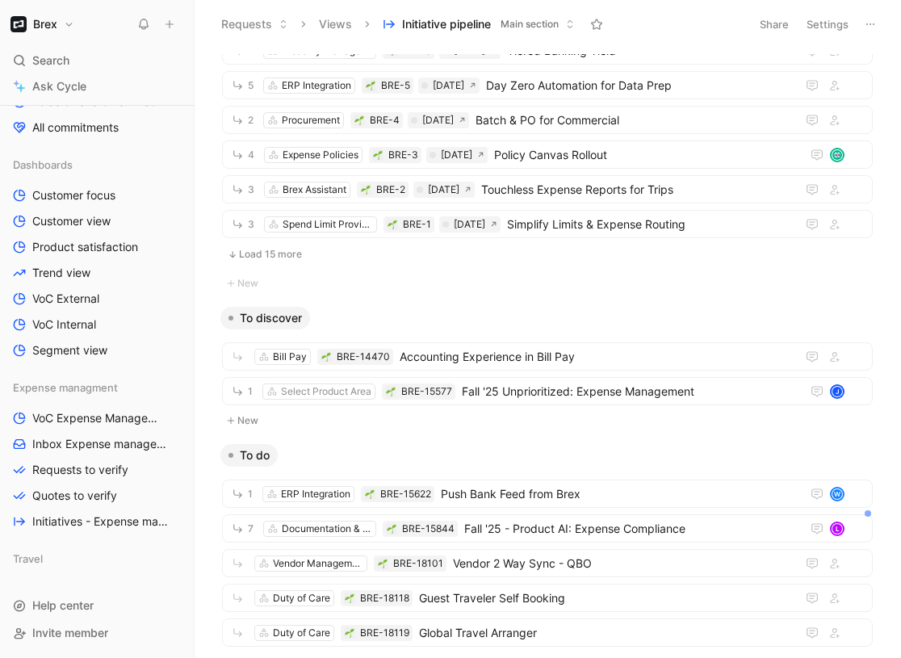
scroll to position [157, 0]
